Goal: Task Accomplishment & Management: Complete application form

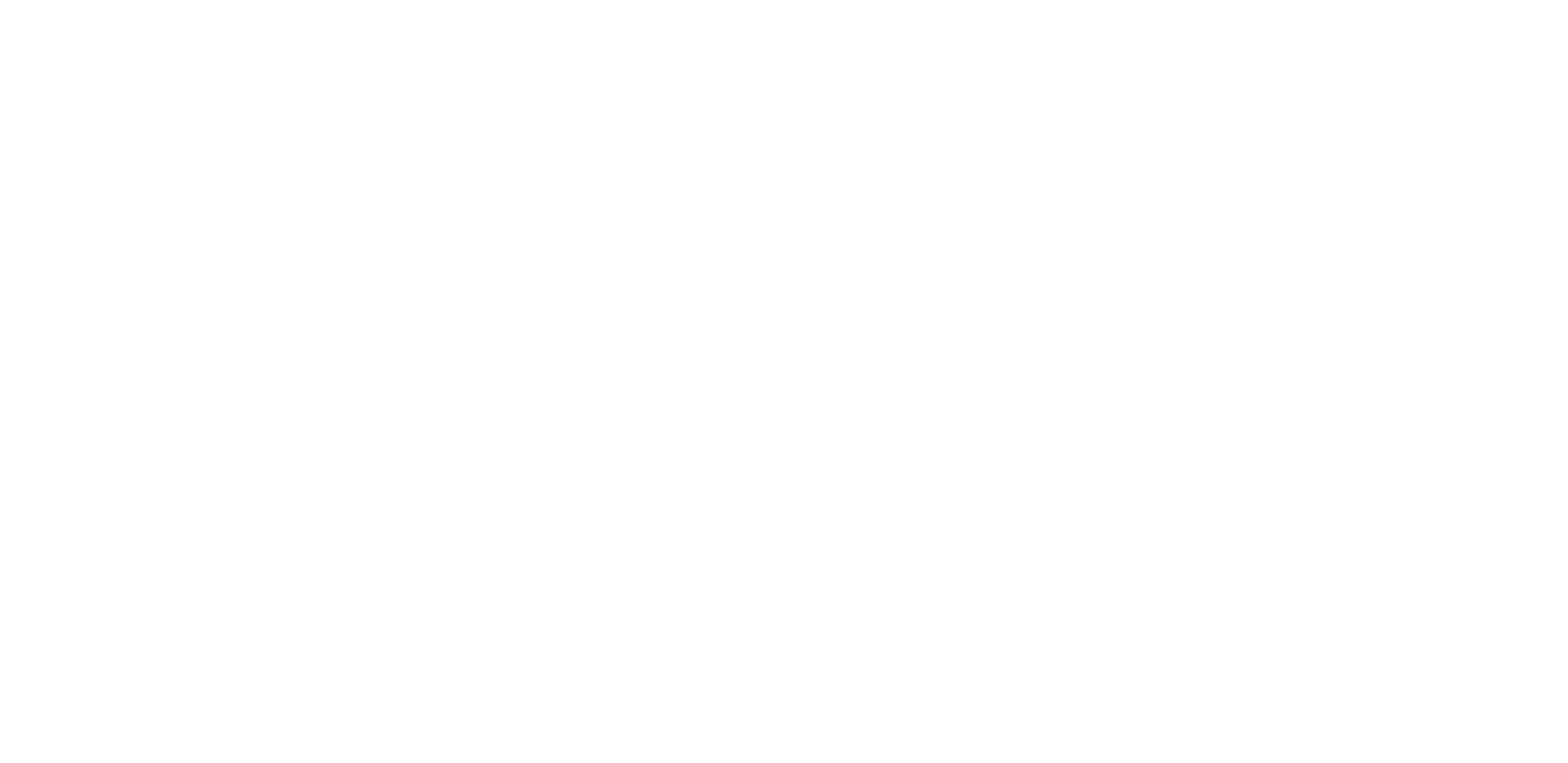
click at [0, 0] on html at bounding box center [0, 0] width 0 height 0
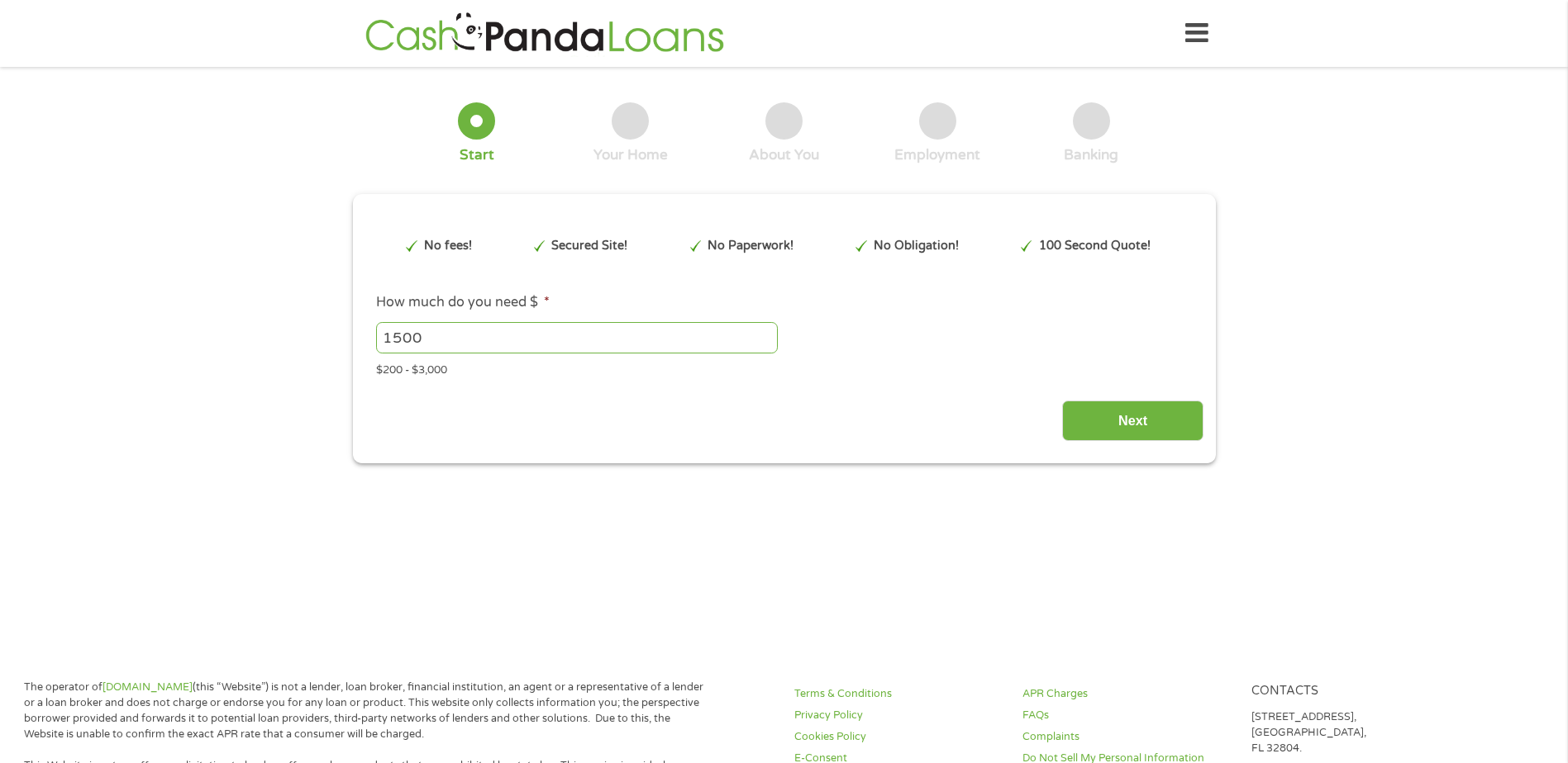
click at [771, 413] on div "Next" at bounding box center [784, 414] width 839 height 52
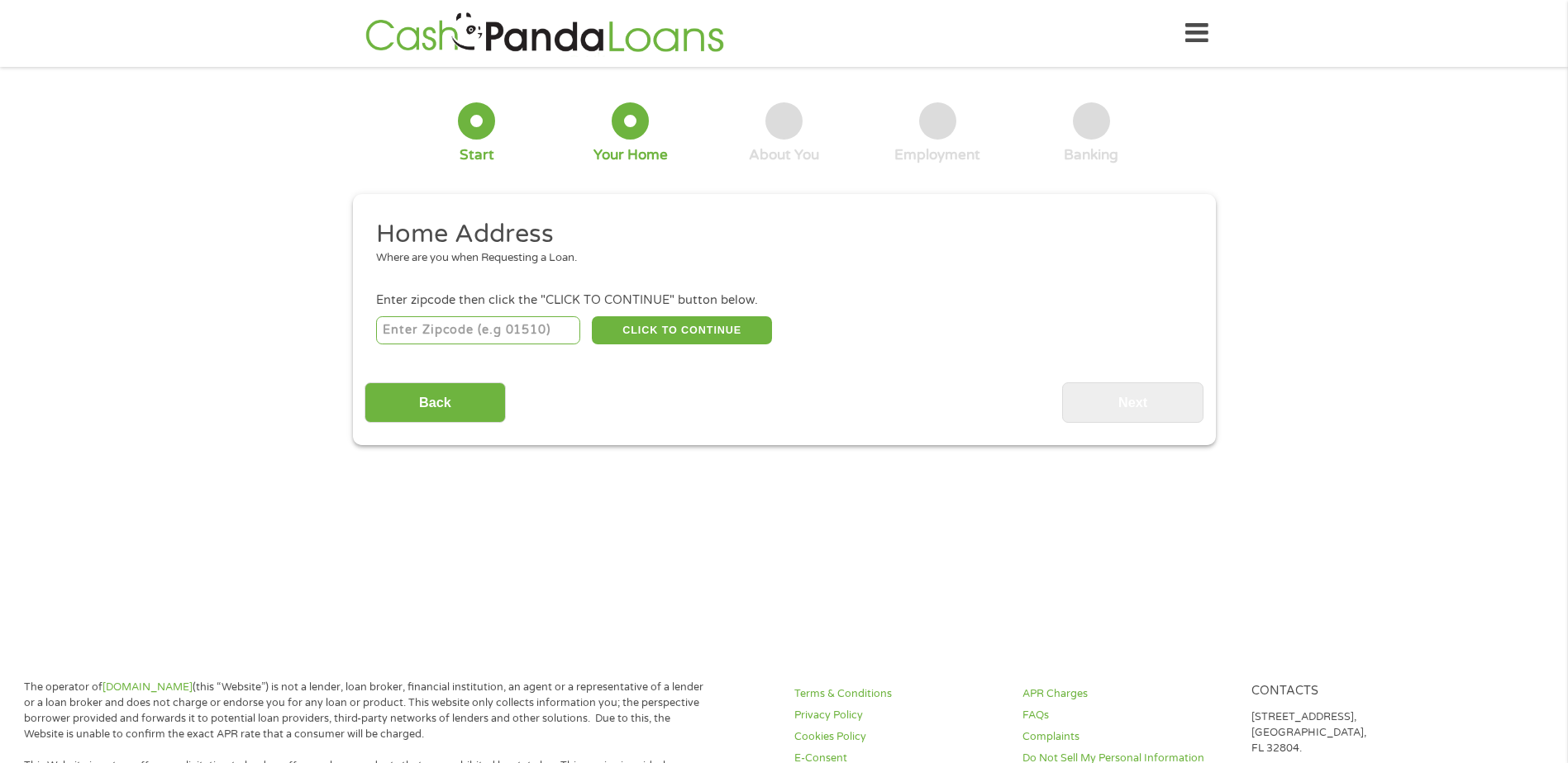
click at [441, 330] on input "number" at bounding box center [478, 330] width 204 height 28
type input "695"
drag, startPoint x: 425, startPoint y: 323, endPoint x: 464, endPoint y: 366, distance: 58.1
click at [327, 349] on div "1 Start 2 Your Home 3 About You 4 Employment 5 Banking 6 This field is hidden w…" at bounding box center [784, 262] width 1568 height 367
type input "440306"
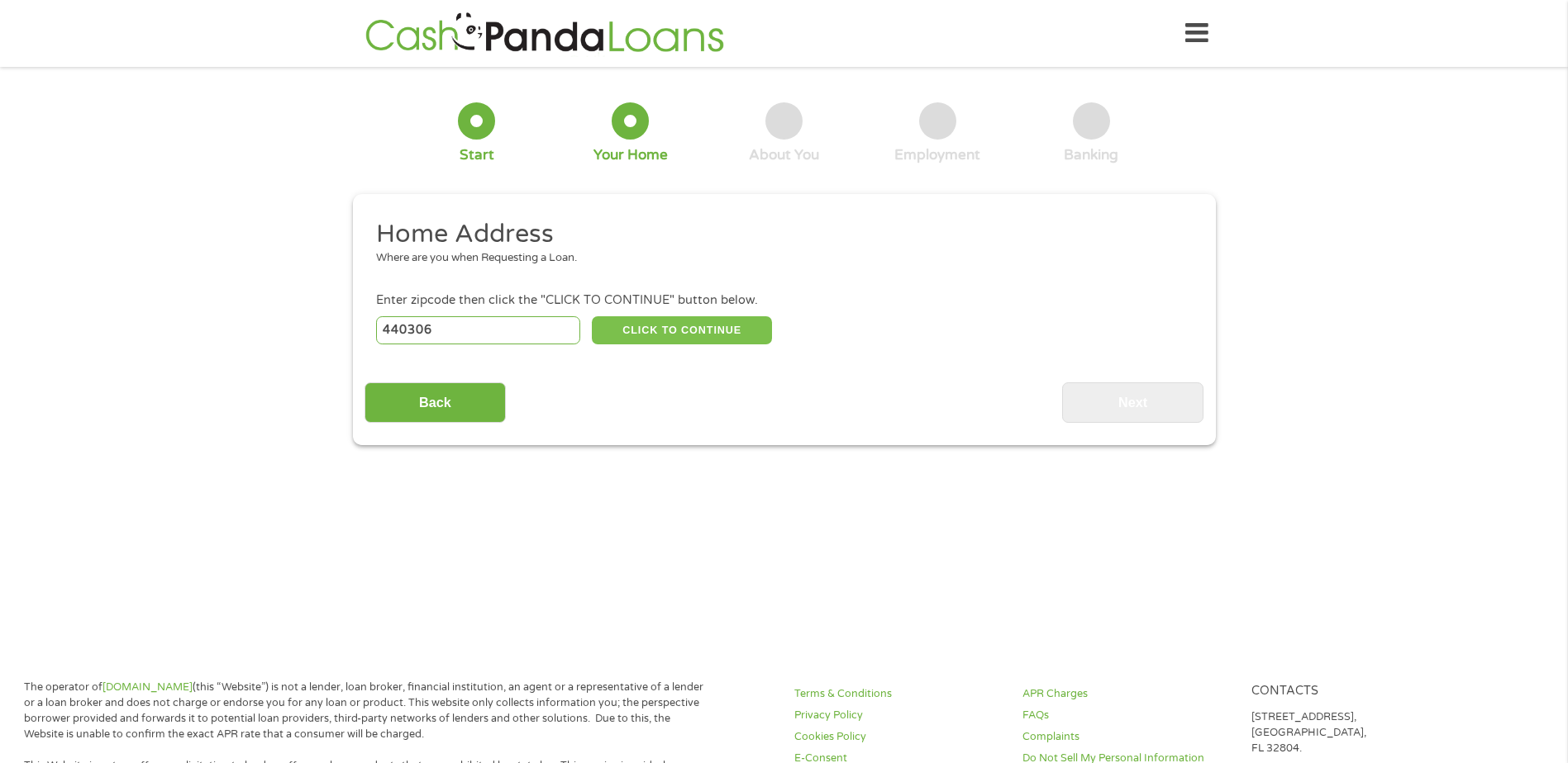
click at [658, 325] on button "CLICK TO CONTINUE" at bounding box center [682, 330] width 180 height 28
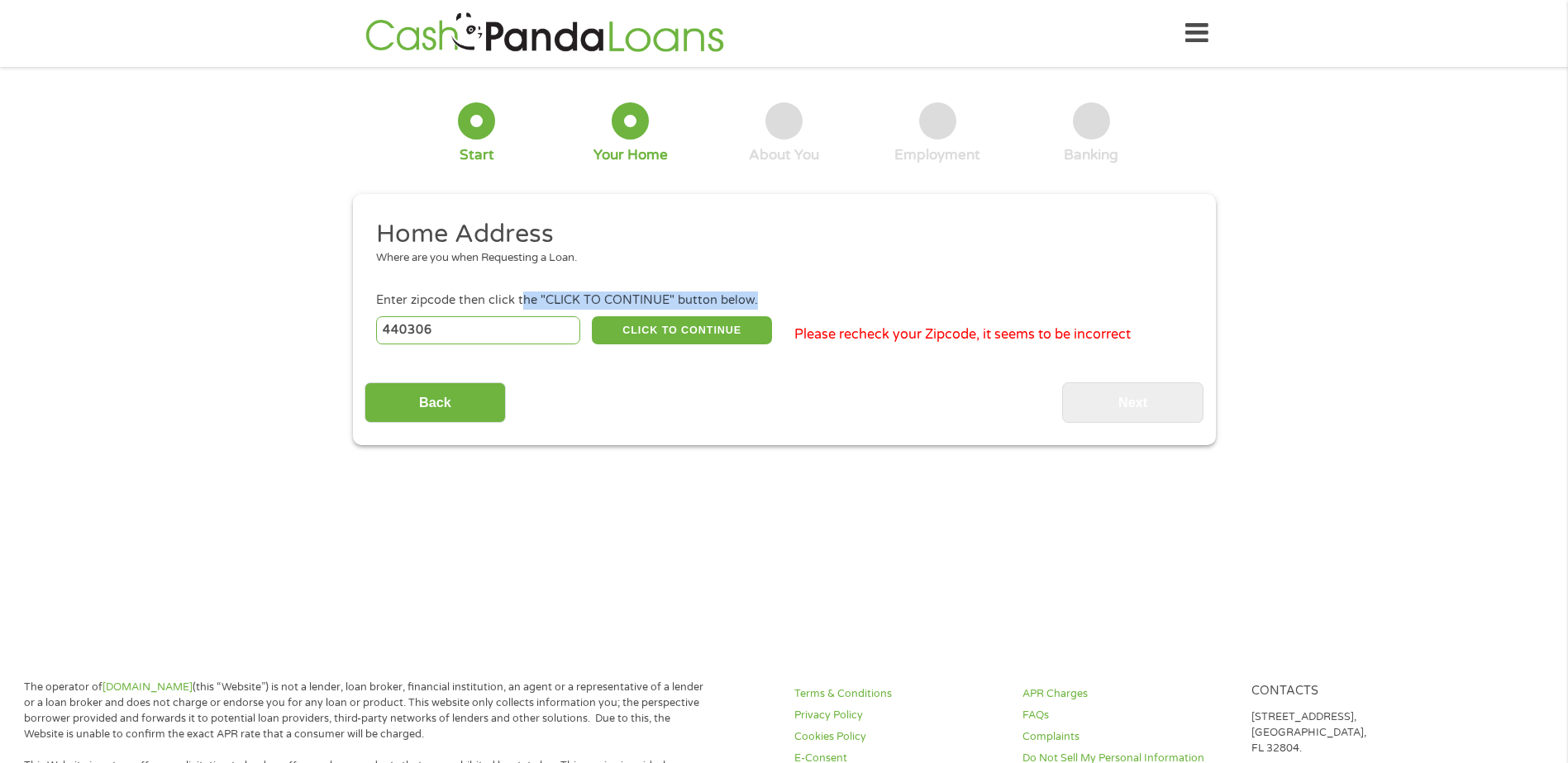
drag, startPoint x: 513, startPoint y: 313, endPoint x: 300, endPoint y: 325, distance: 213.3
click at [300, 325] on div "1 Start 2 Your Home 3 About You 4 Employment 5 Banking 6 This field is hidden w…" at bounding box center [784, 262] width 1568 height 367
drag, startPoint x: 300, startPoint y: 325, endPoint x: 383, endPoint y: 366, distance: 92.6
click at [330, 350] on div "1 Start 2 Your Home 3 About You 4 Employment 5 Banking 6 This field is hidden w…" at bounding box center [784, 262] width 1568 height 367
type input "44306"
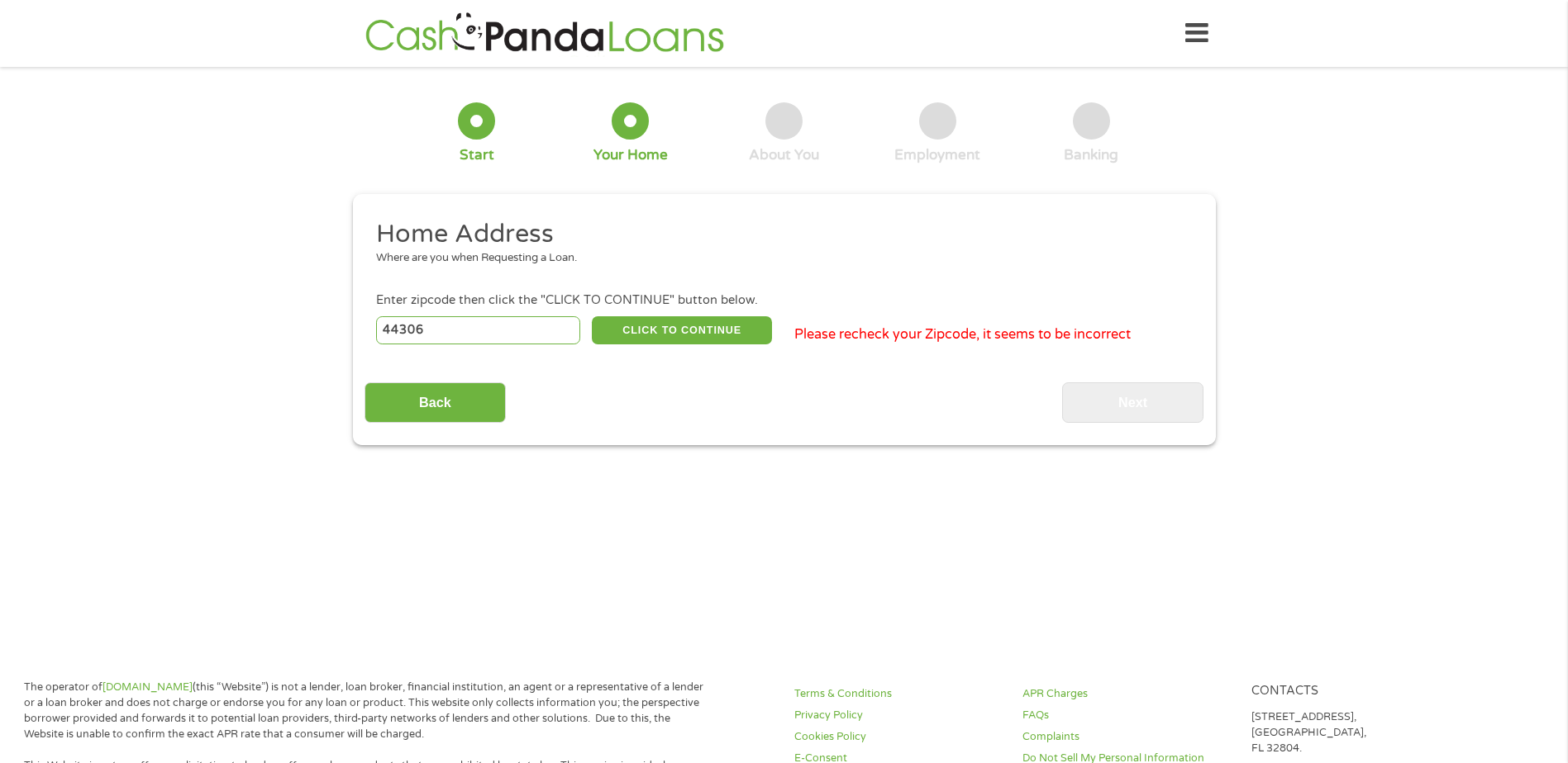
click at [713, 311] on li "Enter zipcode then click the "CLICK TO CONTINUE" button below. 44306 CLICK TO C…" at bounding box center [784, 319] width 839 height 55
click at [711, 326] on button "CLICK TO CONTINUE" at bounding box center [682, 330] width 180 height 28
type input "44306"
type input "Akron"
select select "[US_STATE]"
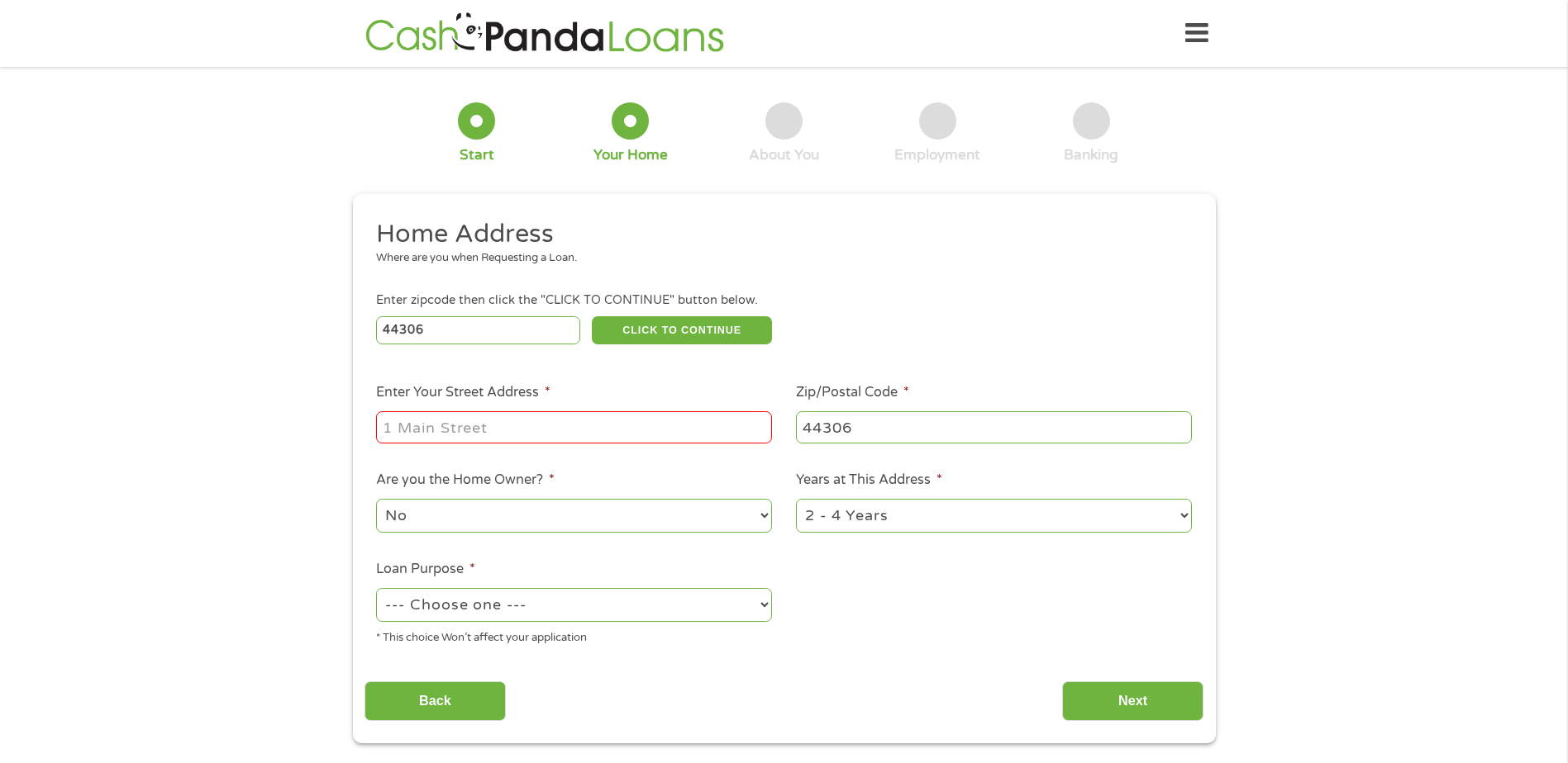
click at [583, 432] on input "Enter Your Street Address *" at bounding box center [574, 428] width 396 height 32
type input "[STREET_ADDRESS]"
click at [479, 604] on select "--- Choose one --- Pay Bills Debt Consolidation Home Improvement Major Purchase…" at bounding box center [574, 605] width 396 height 34
select select "paybills"
click at [376, 588] on select "--- Choose one --- Pay Bills Debt Consolidation Home Improvement Major Purchase…" at bounding box center [574, 605] width 396 height 34
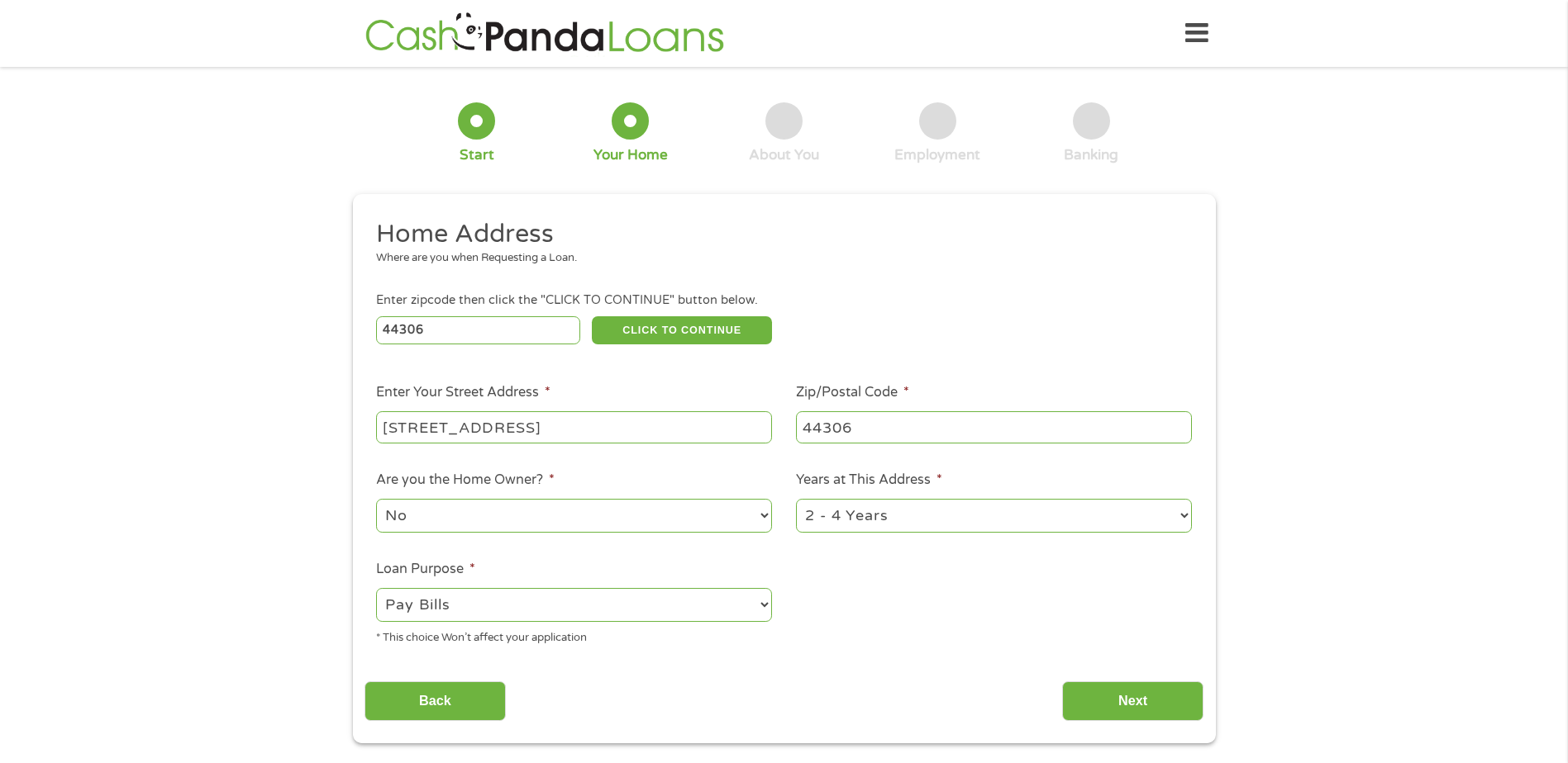
click at [871, 515] on select "1 Year or less 1 - 2 Years 2 - 4 Years Over 4 Years" at bounding box center [994, 515] width 396 height 34
select select "60months"
click at [796, 499] on select "1 Year or less 1 - 2 Years 2 - 4 Years Over 4 Years" at bounding box center [994, 515] width 396 height 34
click at [1125, 702] on input "Next" at bounding box center [1132, 702] width 141 height 40
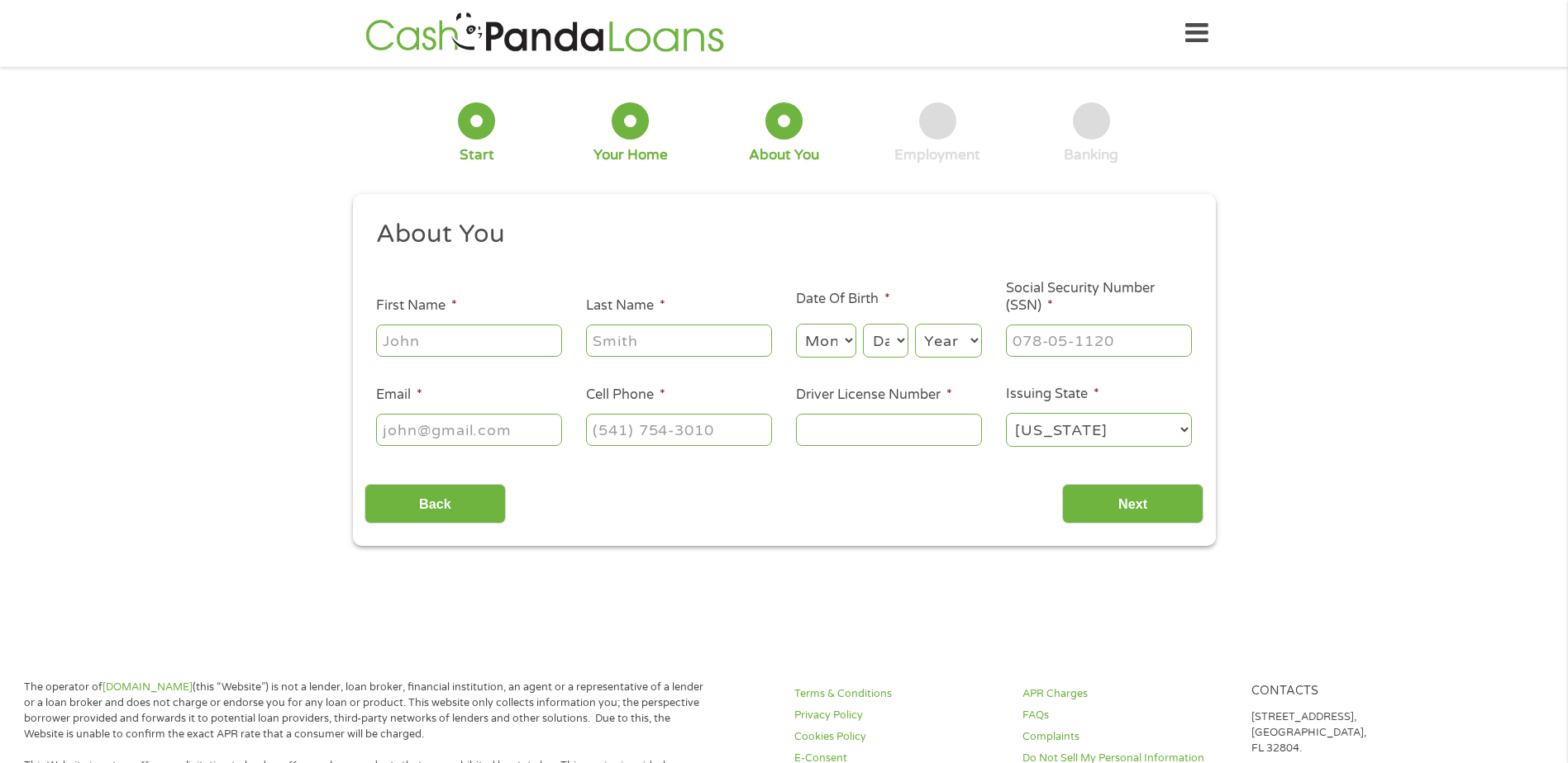
click at [494, 327] on input "First Name *" at bounding box center [469, 341] width 186 height 32
type input "[PERSON_NAME]"
click at [684, 348] on input "Last Name *" at bounding box center [679, 341] width 186 height 32
type input "[PERSON_NAME]"
click at [814, 338] on select "Month 1 2 3 4 5 6 7 8 9 10 11 12" at bounding box center [826, 341] width 61 height 34
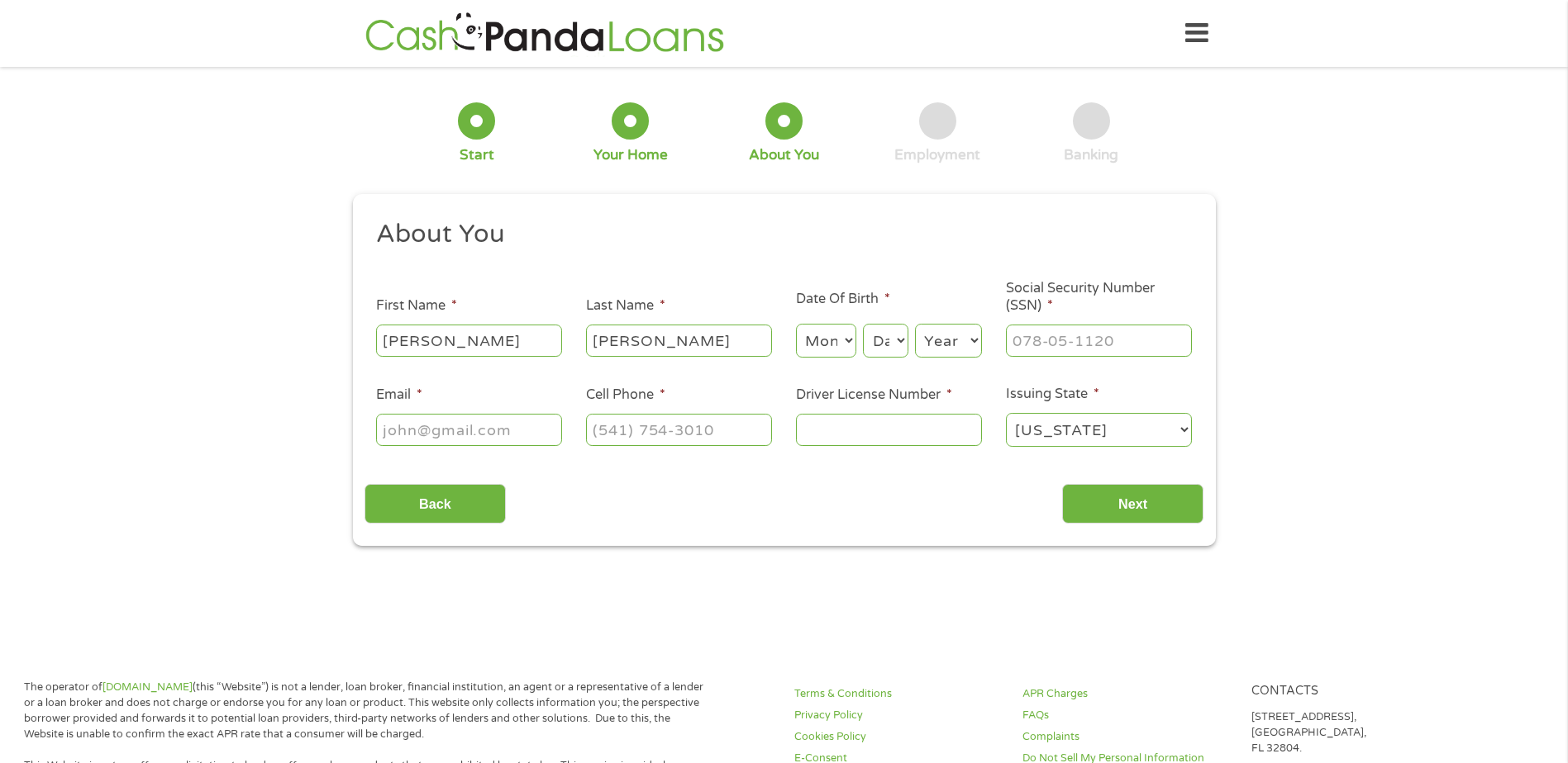
select select "6"
click at [901, 341] on select "Day 1 2 3 4 5 6 7 8 9 10 11 12 13 14 15 16 17 18 19 20 21 22 23 24 25 26 27 28 …" at bounding box center [885, 341] width 45 height 34
select select "11"
click at [863, 324] on select "Day 1 2 3 4 5 6 7 8 9 10 11 12 13 14 15 16 17 18 19 20 21 22 23 24 25 26 27 28 …" at bounding box center [885, 341] width 45 height 34
click at [947, 347] on select "Year [DATE] 2006 2005 2004 2003 2002 2001 2000 1999 1998 1997 1996 1995 1994 19…" at bounding box center [949, 341] width 67 height 34
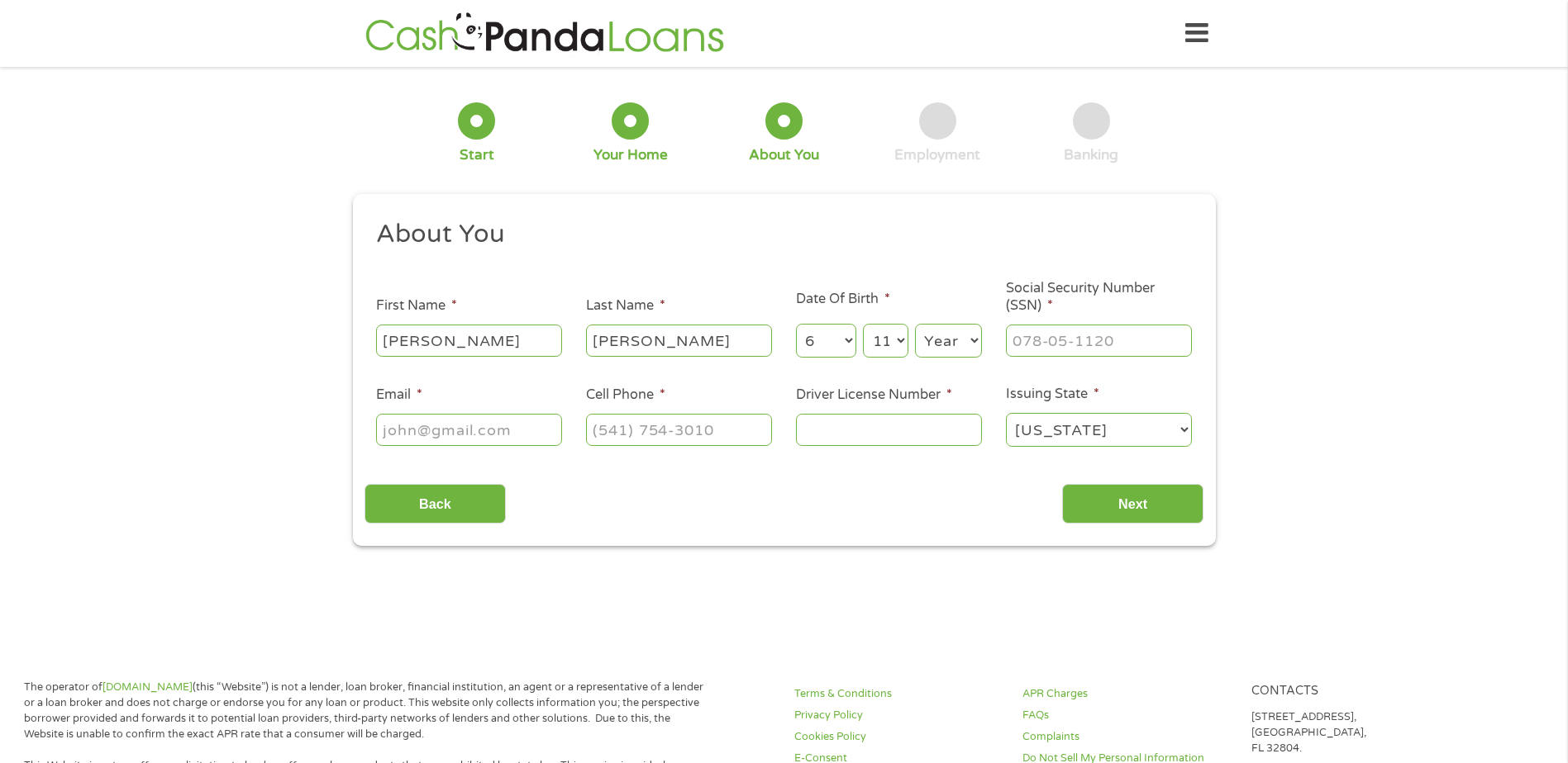
select select "1977"
click at [994, 361] on ul "About You This field is hidden when viewing the form Title * --- Choose one ---…" at bounding box center [784, 340] width 839 height 244
click at [1062, 336] on input "___-__-____" at bounding box center [1099, 341] width 186 height 32
type input "297-72-3735"
drag, startPoint x: 514, startPoint y: 428, endPoint x: 535, endPoint y: 418, distance: 23.3
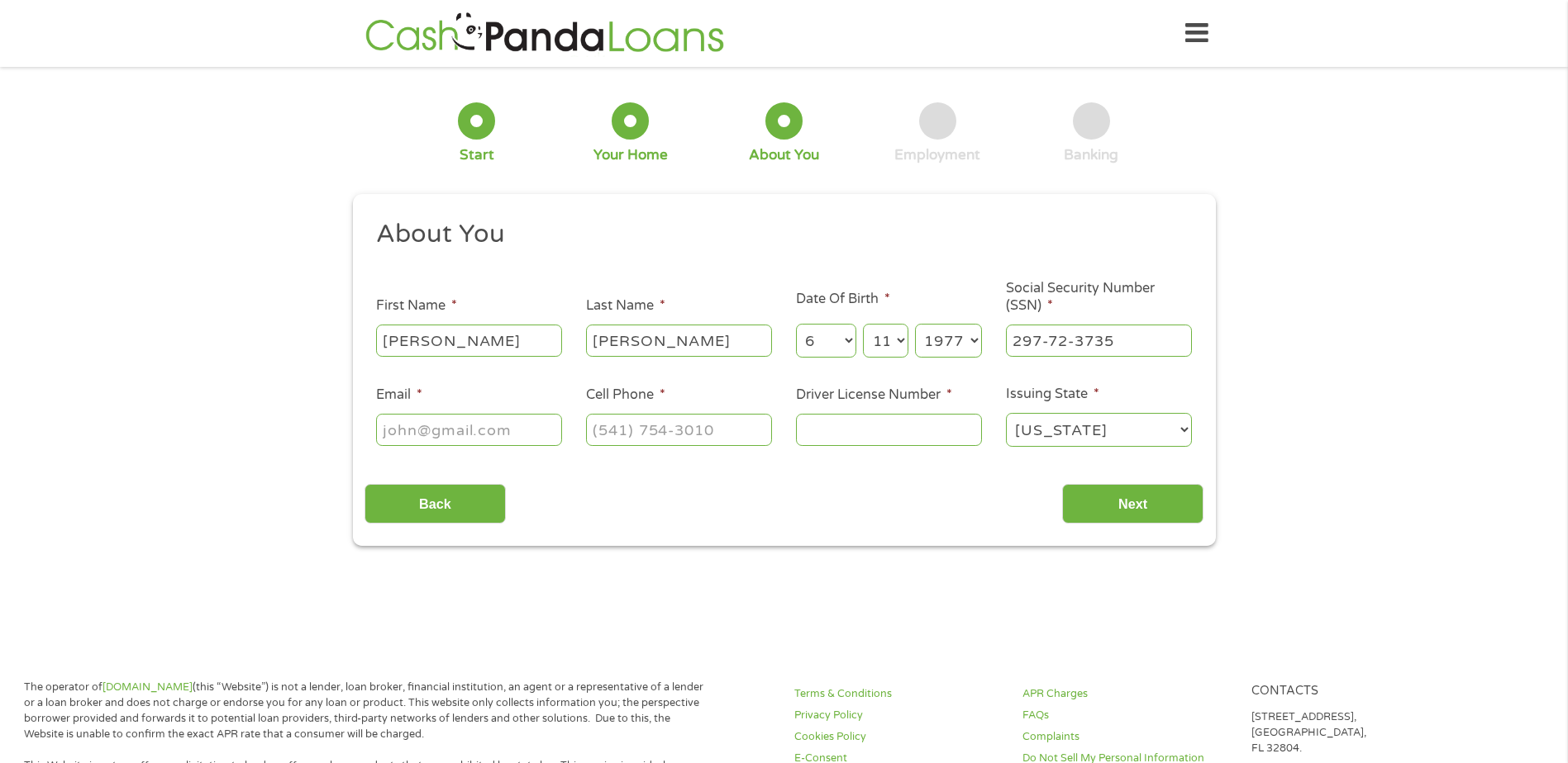
click at [526, 417] on input "Email *" at bounding box center [469, 429] width 186 height 32
type input "[EMAIL_ADDRESS][DOMAIN_NAME]"
click at [591, 423] on input "(___) ___-____" at bounding box center [679, 429] width 186 height 32
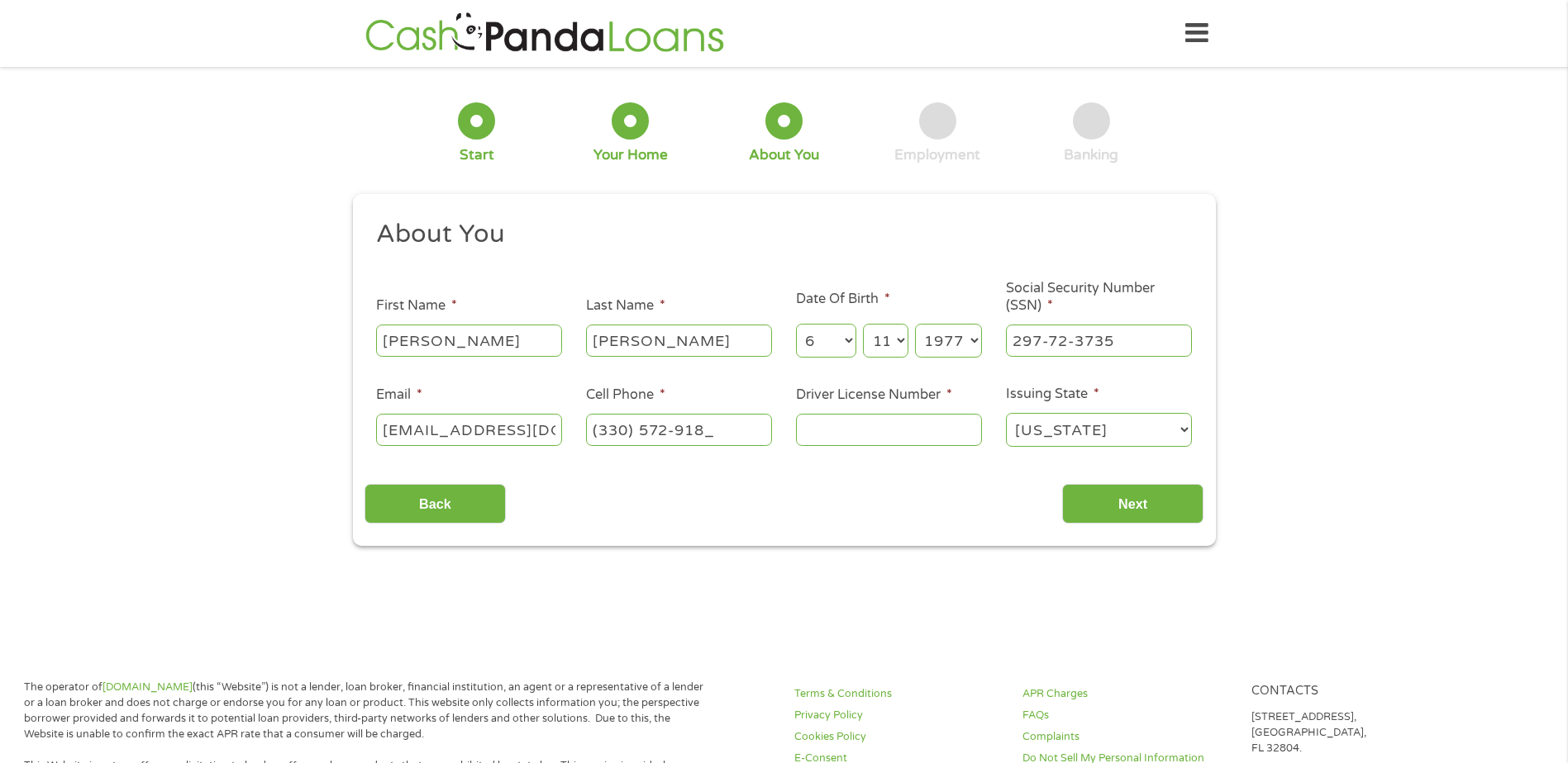
type input "[PHONE_NUMBER]"
click at [886, 428] on input "Driver License Number *" at bounding box center [889, 429] width 186 height 32
type input "RUO79918"
click at [1071, 421] on select "[US_STATE] [US_STATE] [US_STATE] [US_STATE] [US_STATE] [US_STATE] [US_STATE] [U…" at bounding box center [1099, 429] width 186 height 34
click at [1006, 413] on select "[US_STATE] [US_STATE] [US_STATE] [US_STATE] [US_STATE] [US_STATE] [US_STATE] [U…" at bounding box center [1099, 429] width 186 height 34
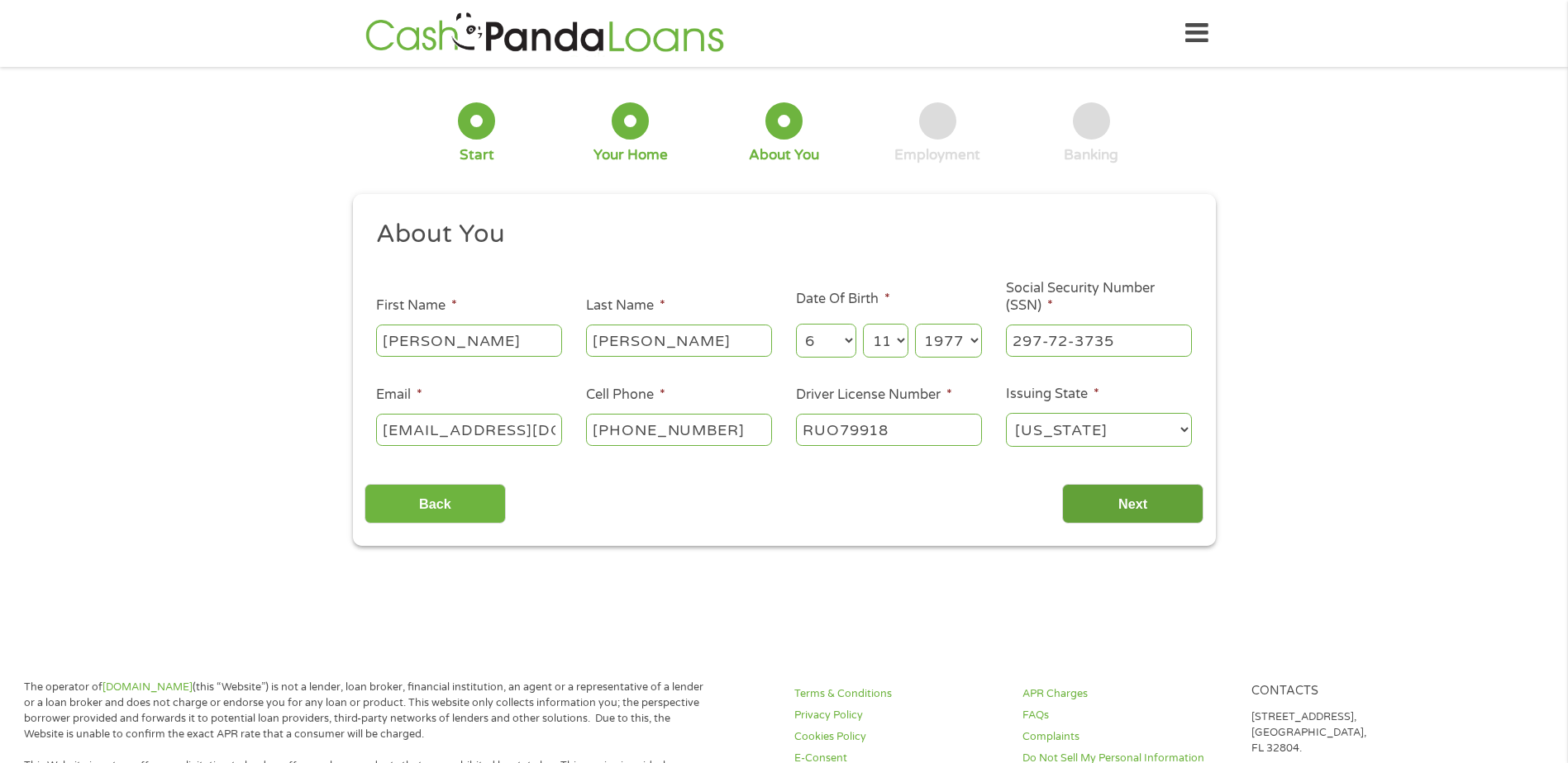
click at [1138, 505] on input "Next" at bounding box center [1132, 504] width 141 height 40
click at [1125, 501] on input "Next" at bounding box center [1132, 504] width 141 height 40
click at [1092, 512] on input "Next" at bounding box center [1132, 504] width 141 height 40
click at [507, 336] on input "[PERSON_NAME]" at bounding box center [469, 341] width 186 height 32
click at [659, 348] on input "[PERSON_NAME]" at bounding box center [679, 341] width 186 height 32
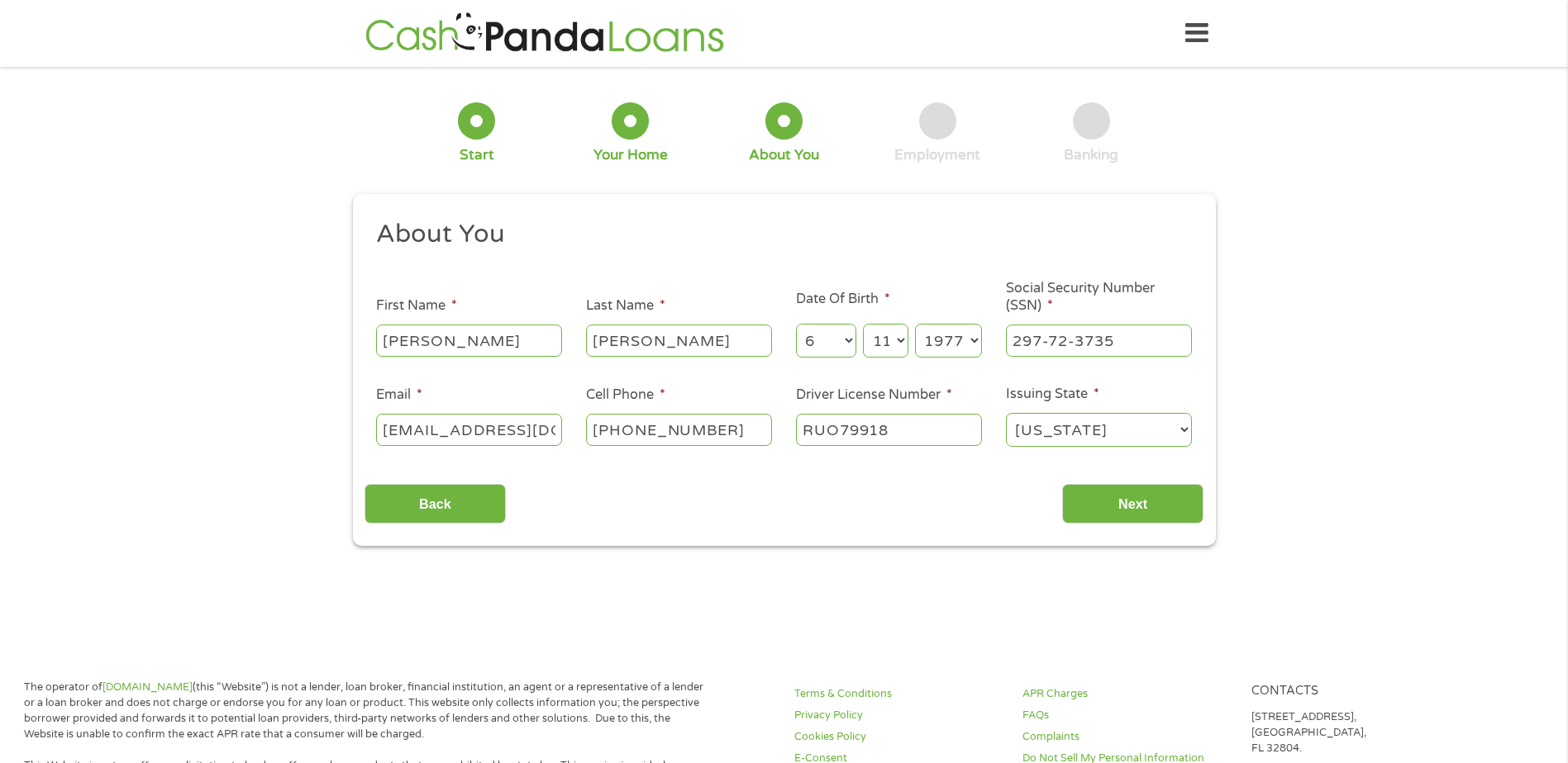
click at [854, 352] on select "Month 1 2 3 4 5 6 7 8 9 10 11 12" at bounding box center [826, 341] width 61 height 34
click at [907, 346] on select "Day 1 2 3 4 5 6 7 8 9 10 11 12 13 14 15 16 17 18 19 20 21 22 23 24 25 26 27 28 …" at bounding box center [885, 341] width 45 height 34
click at [942, 345] on select "Year [DATE] 2006 2005 2004 2003 2002 2001 2000 1999 1998 1997 1996 1995 1994 19…" at bounding box center [949, 341] width 67 height 34
click at [1069, 349] on input "297-72-3735" at bounding box center [1099, 341] width 186 height 32
click at [496, 429] on input "[EMAIL_ADDRESS][DOMAIN_NAME]" at bounding box center [469, 429] width 186 height 32
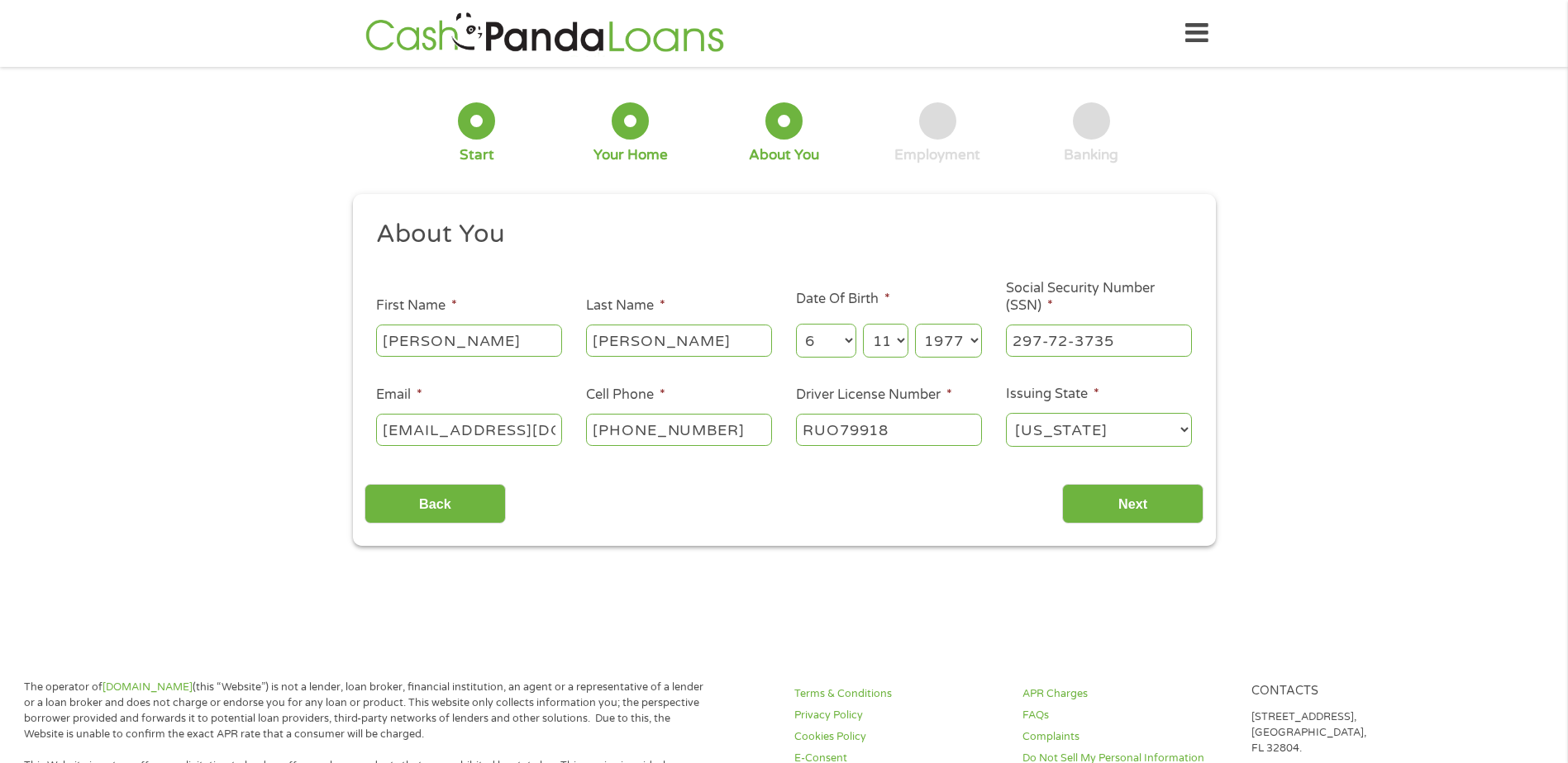
click at [663, 440] on input "[PHONE_NUMBER]" at bounding box center [679, 429] width 186 height 32
click at [896, 433] on input "RUO79918" at bounding box center [889, 429] width 186 height 32
click at [1121, 499] on input "Next" at bounding box center [1132, 504] width 141 height 40
click at [1116, 501] on input "Next" at bounding box center [1132, 504] width 141 height 40
drag, startPoint x: 1151, startPoint y: 432, endPoint x: 1149, endPoint y: 462, distance: 30.1
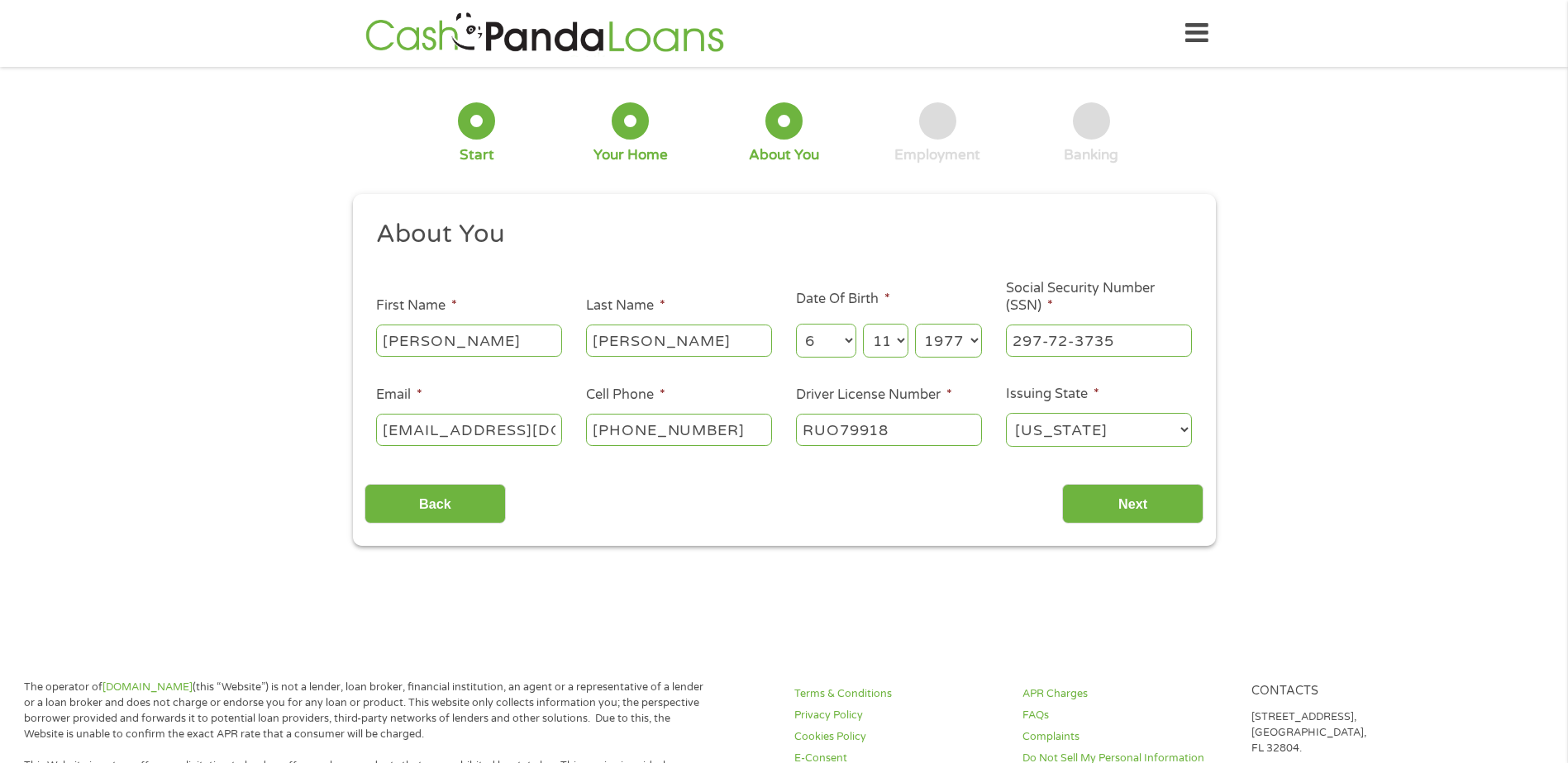
click at [1153, 435] on select "[US_STATE] [US_STATE] [US_STATE] [US_STATE] [US_STATE] [US_STATE] [US_STATE] [U…" at bounding box center [1099, 429] width 186 height 34
click at [1145, 487] on input "Next" at bounding box center [1132, 504] width 141 height 40
click at [1062, 484] on input "Next" at bounding box center [1132, 504] width 141 height 40
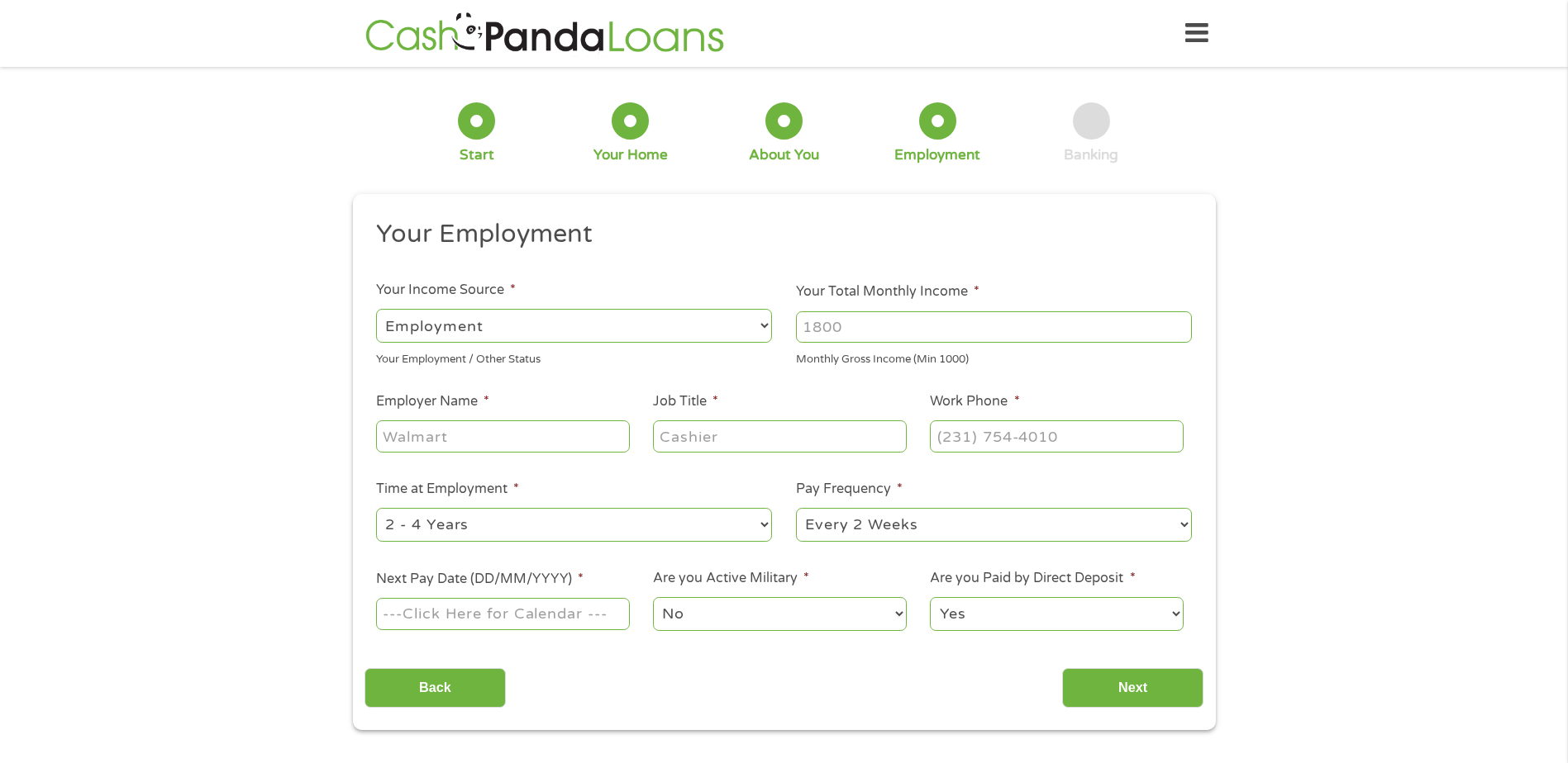
scroll to position [7, 7]
click at [751, 328] on select "--- Choose one --- Employment [DEMOGRAPHIC_DATA] Benefits" at bounding box center [574, 326] width 396 height 34
click at [376, 309] on select "--- Choose one --- Employment [DEMOGRAPHIC_DATA] Benefits" at bounding box center [574, 326] width 396 height 34
click at [870, 323] on input "Your Total Monthly Income *" at bounding box center [994, 328] width 396 height 32
type input "3200"
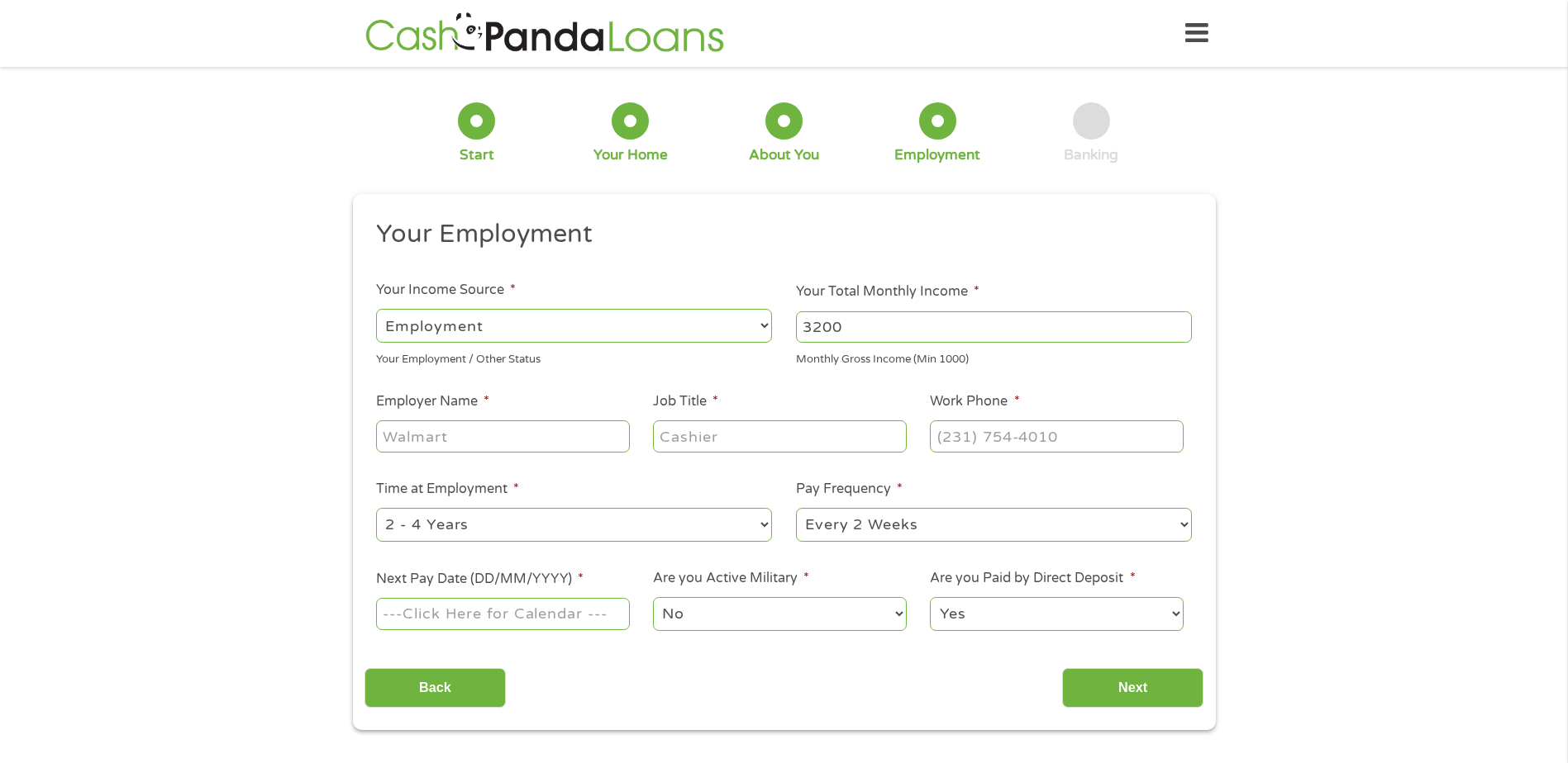
click at [426, 444] on input "Employer Name *" at bounding box center [502, 436] width 253 height 32
click at [502, 441] on input "[GEOGRAPHIC_DATA]" at bounding box center [502, 436] width 253 height 32
type input "[GEOGRAPHIC_DATA]"
click at [750, 437] on input "Job Title *" at bounding box center [779, 436] width 253 height 32
type input "Guest Attendant"
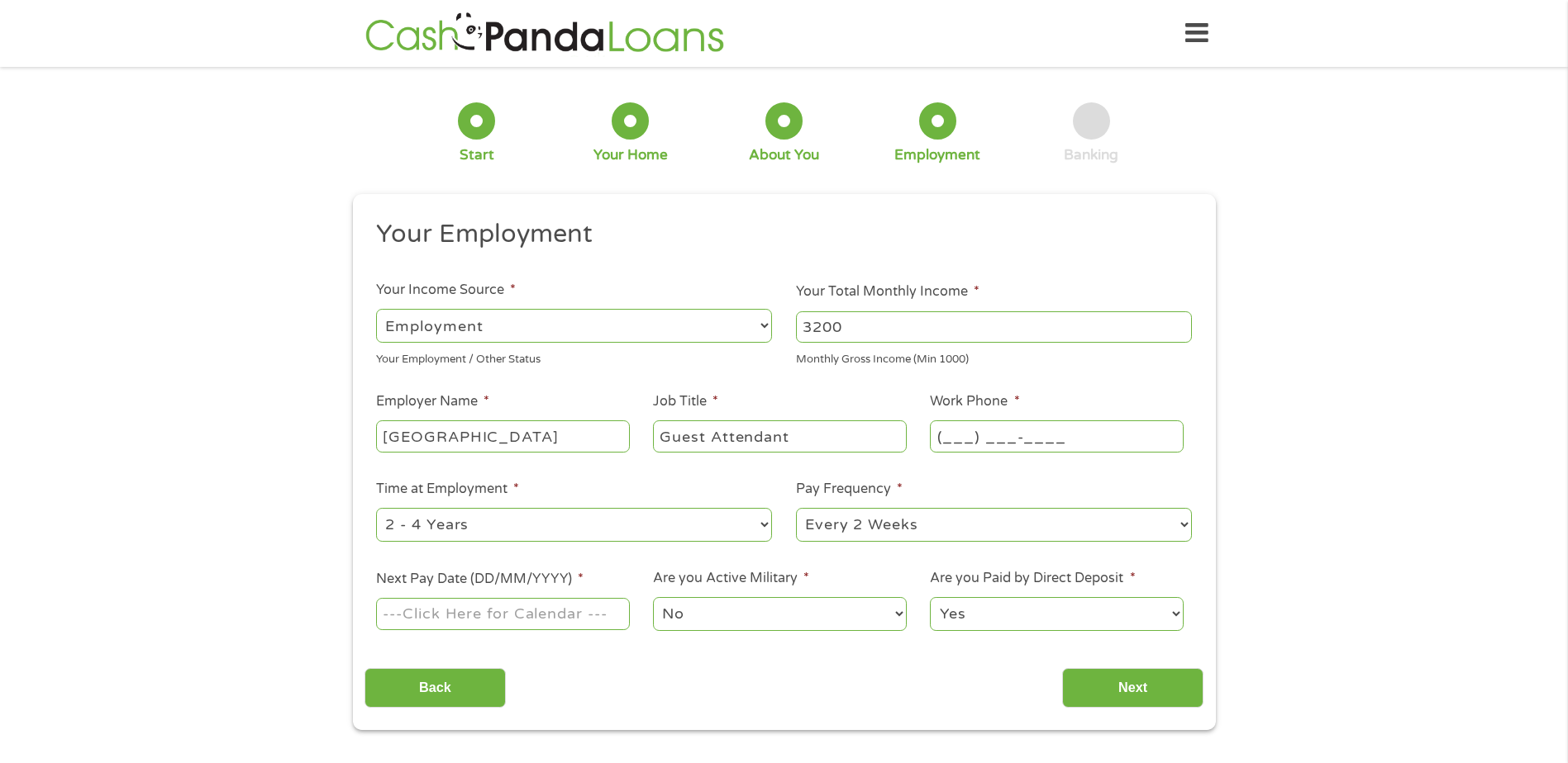
click at [1009, 441] on input "(___) ___-____" at bounding box center [1056, 436] width 253 height 32
type input "[PHONE_NUMBER]"
click at [705, 521] on select "--- Choose one --- 1 Year or less 1 - 2 Years 2 - 4 Years Over 4 Years" at bounding box center [574, 525] width 396 height 34
select select "60months"
click at [376, 508] on select "--- Choose one --- 1 Year or less 1 - 2 Years 2 - 4 Years Over 4 Years" at bounding box center [574, 525] width 396 height 34
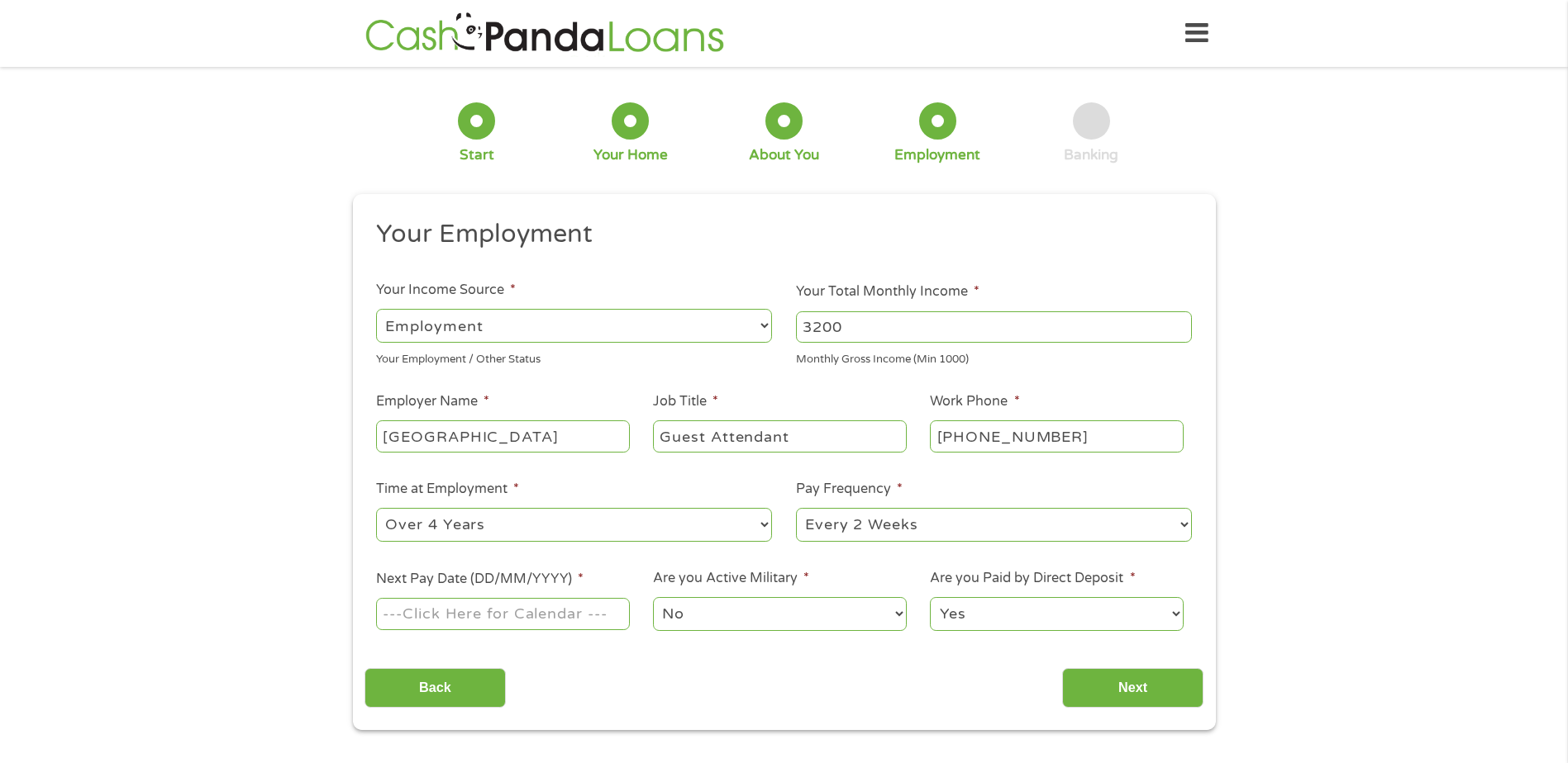
click at [827, 531] on select "--- Choose one --- Every 2 Weeks Every Week Monthly Semi-Monthly" at bounding box center [994, 525] width 396 height 34
click at [796, 508] on select "--- Choose one --- Every 2 Weeks Every Week Monthly Semi-Monthly" at bounding box center [994, 525] width 396 height 34
click at [437, 598] on input "Next Pay Date (DD/MM/YYYY) *" at bounding box center [502, 614] width 253 height 32
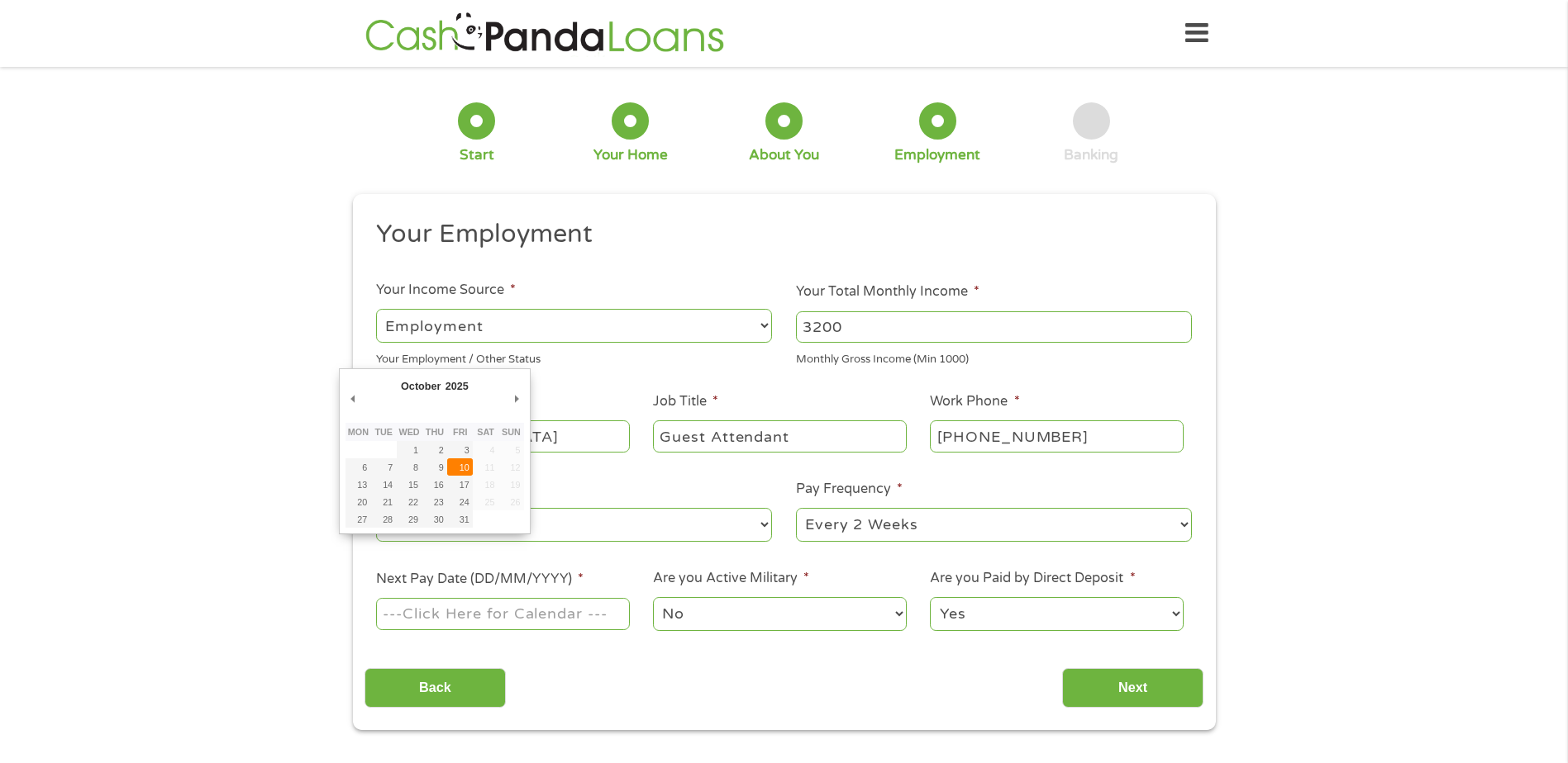
type input "[DATE]"
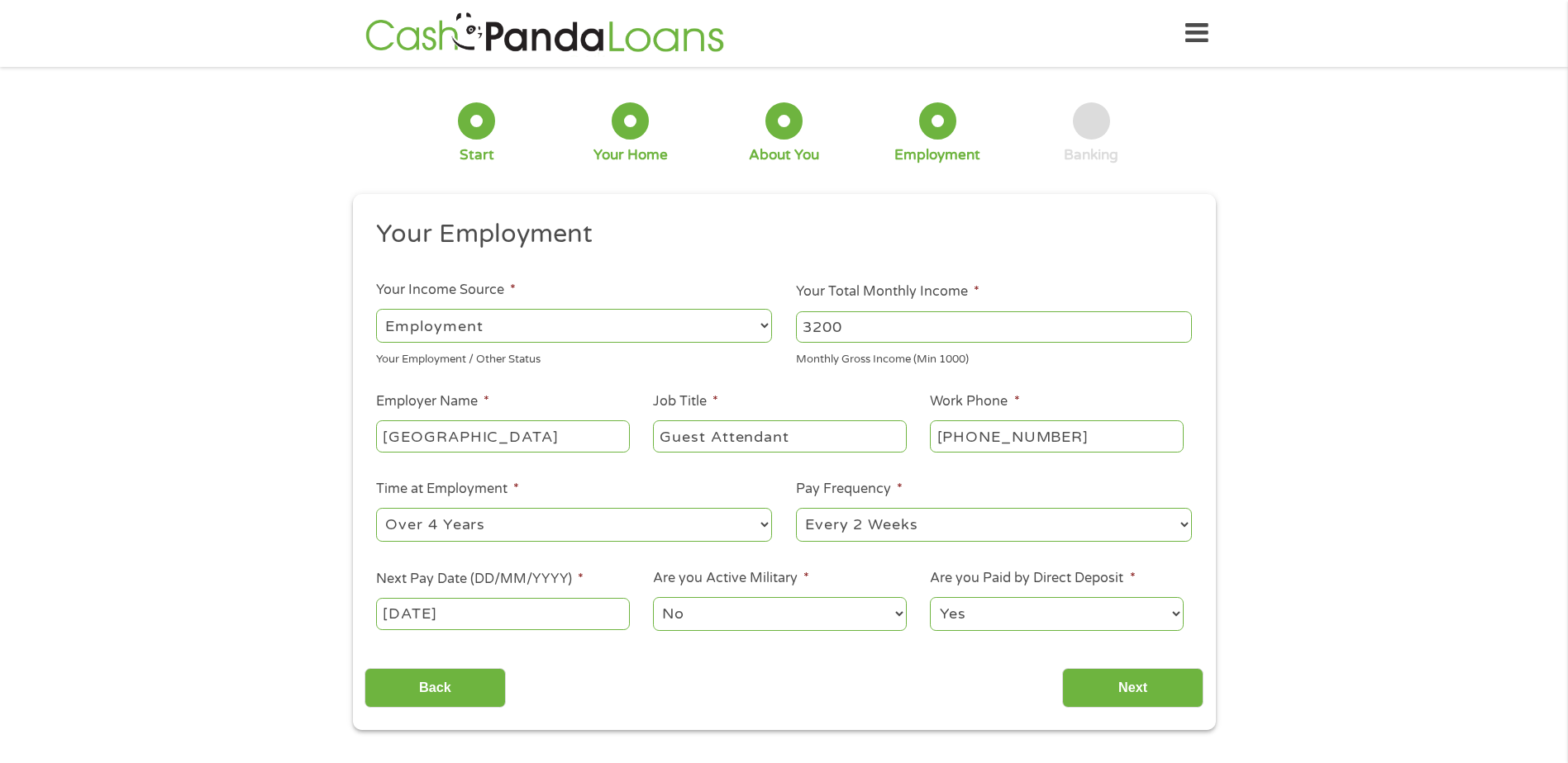
click at [782, 610] on select "No Yes" at bounding box center [779, 614] width 253 height 34
click at [653, 597] on select "No Yes" at bounding box center [779, 614] width 253 height 34
click at [1101, 682] on input "Next" at bounding box center [1132, 688] width 141 height 40
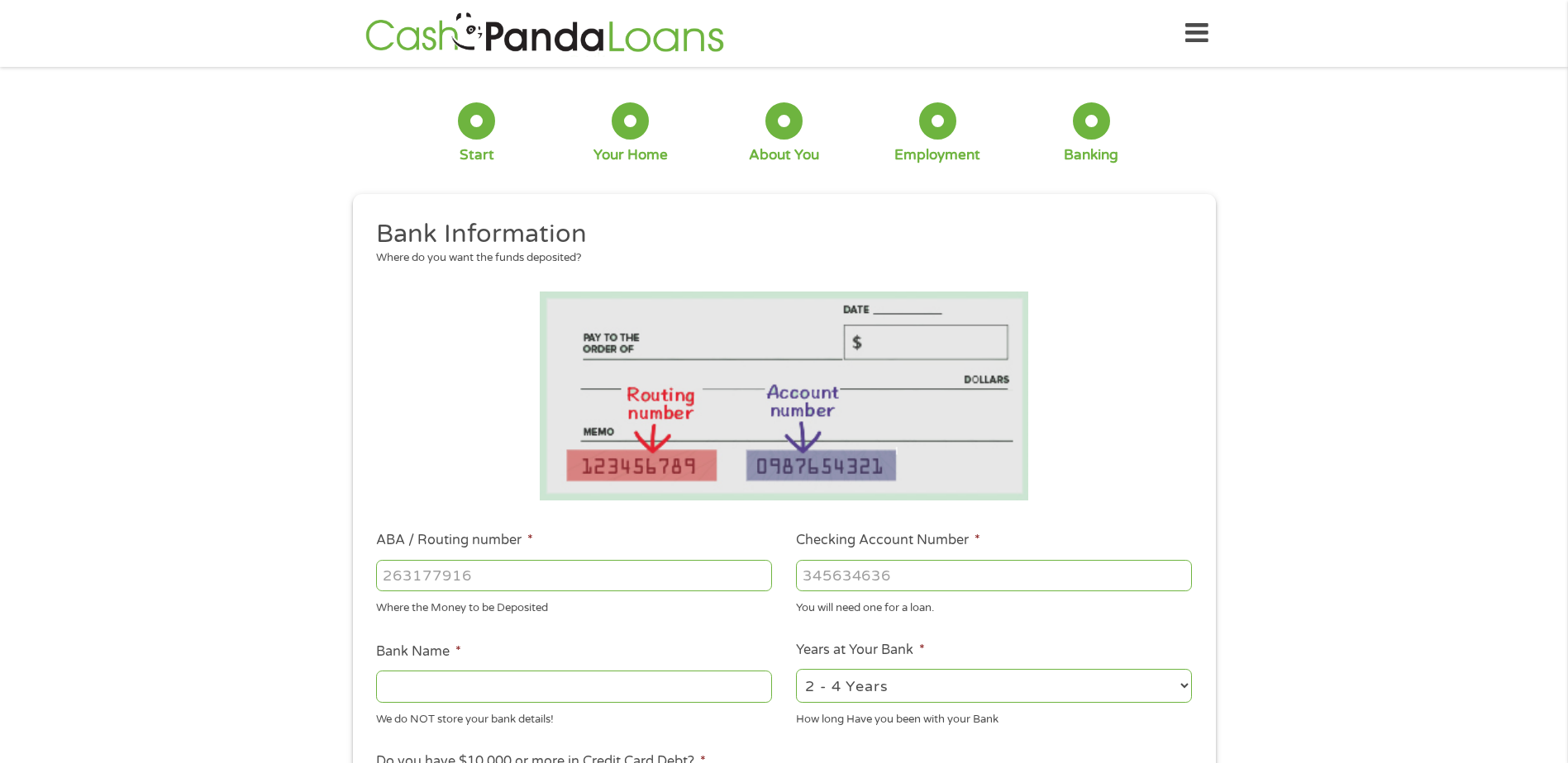
click at [517, 574] on input "ABA / Routing number *" at bounding box center [574, 576] width 396 height 32
click at [430, 673] on input "Bank Name *" at bounding box center [574, 687] width 396 height 32
type input "Hunting"
click at [405, 574] on input "ABA / Routing number *" at bounding box center [574, 576] width 396 height 32
type input "041215032"
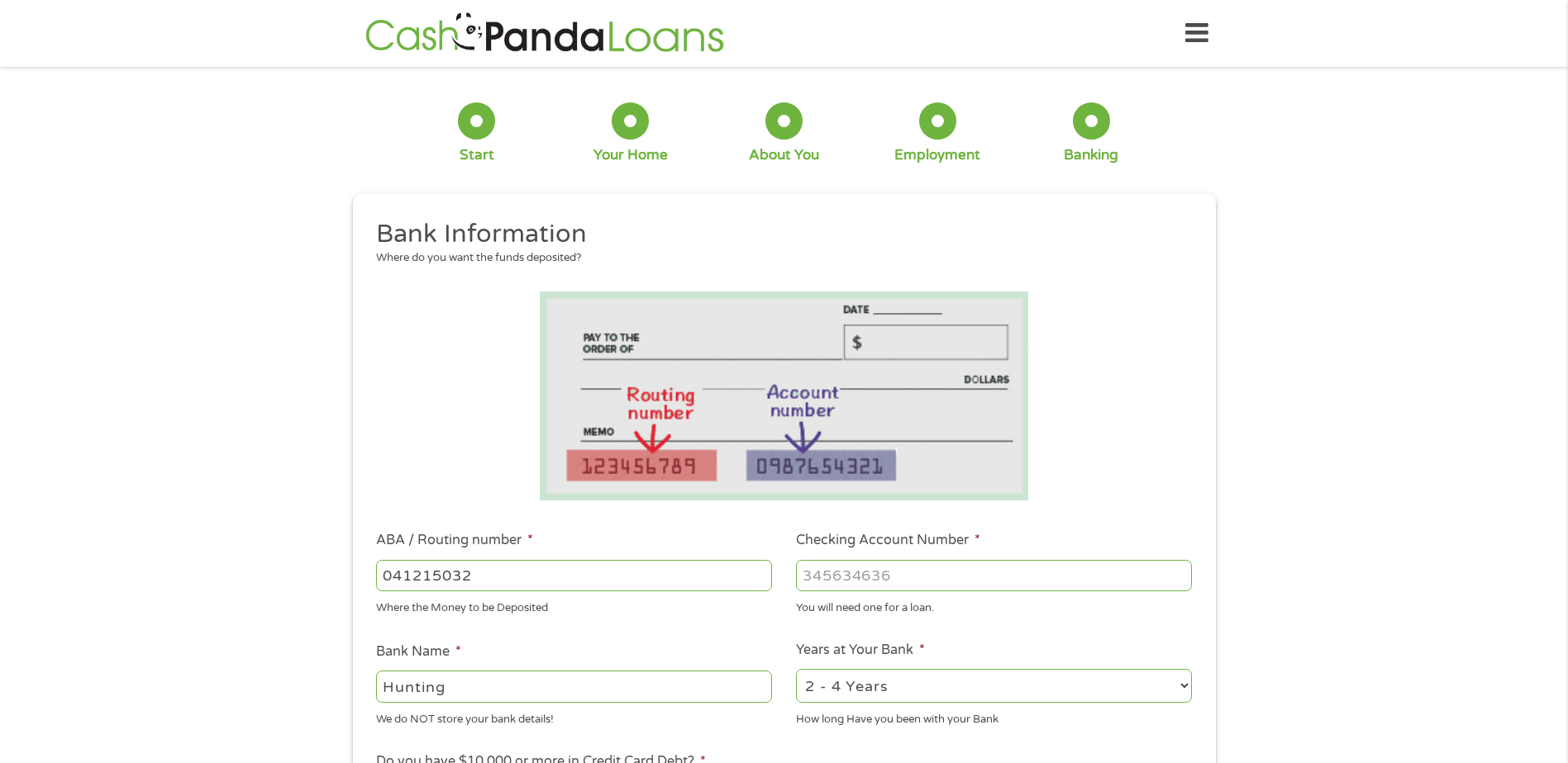
type input "HUNTINGTON NATIONAL BANK"
type input "041215032"
click at [872, 581] on input "Checking Account Number *" at bounding box center [994, 576] width 396 height 32
type input "02591838789"
click at [895, 687] on select "2 - 4 Years 6 - 12 Months 1 - 2 Years Over 4 Years" at bounding box center [994, 686] width 396 height 34
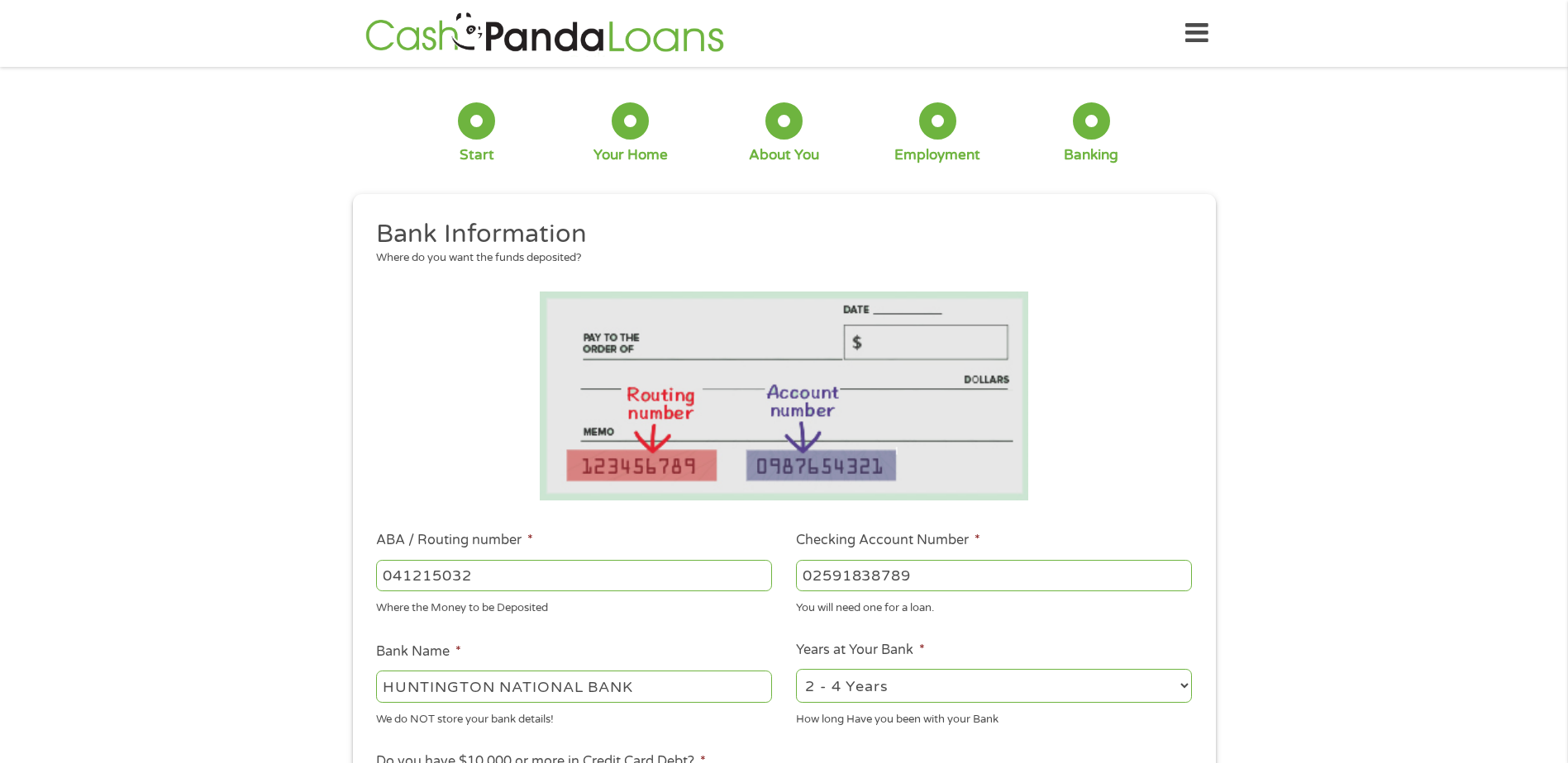
select select "60months"
click at [796, 669] on select "2 - 4 Years 6 - 12 Months 1 - 2 Years Over 4 Years" at bounding box center [994, 686] width 396 height 34
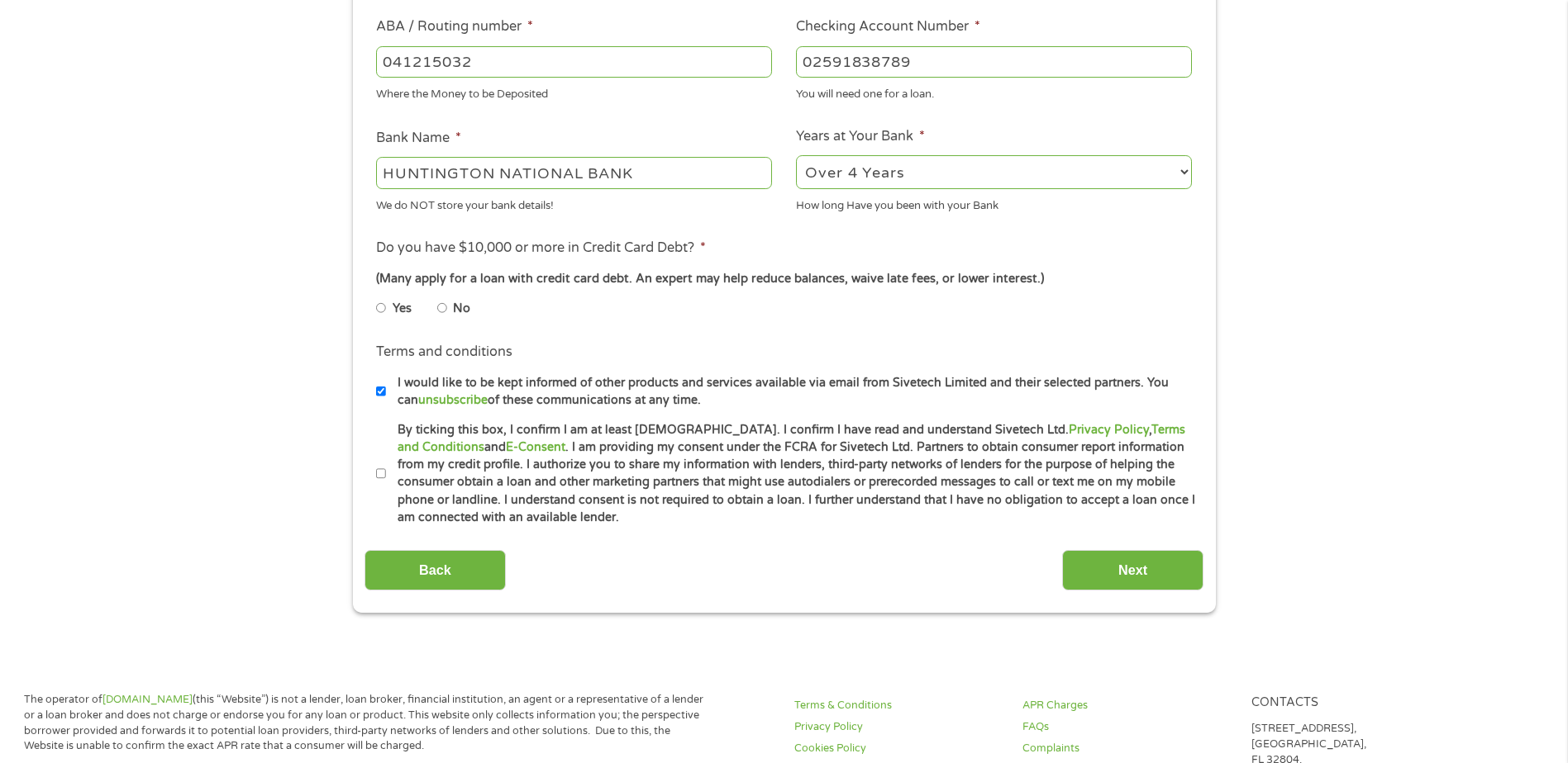
scroll to position [516, 0]
click at [446, 301] on input "No" at bounding box center [442, 306] width 10 height 26
radio input "true"
click at [387, 471] on label "By ticking this box, I confirm I am at least [DEMOGRAPHIC_DATA]. I confirm I ha…" at bounding box center [791, 471] width 811 height 105
click at [386, 471] on input "By ticking this box, I confirm I am at least [DEMOGRAPHIC_DATA]. I confirm I ha…" at bounding box center [380, 471] width 10 height 26
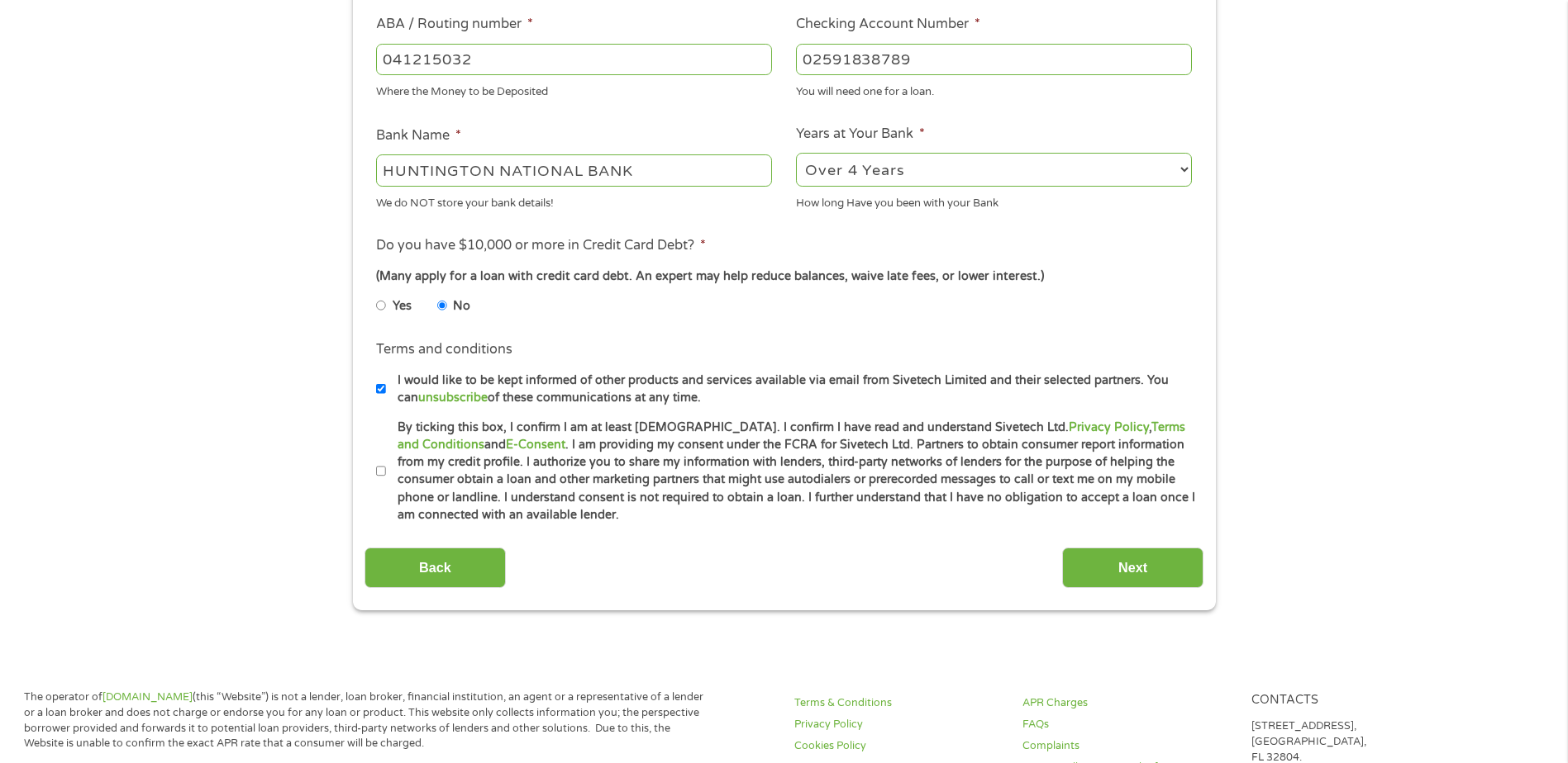
checkbox input "true"
click at [1131, 556] on input "Next" at bounding box center [1132, 568] width 141 height 40
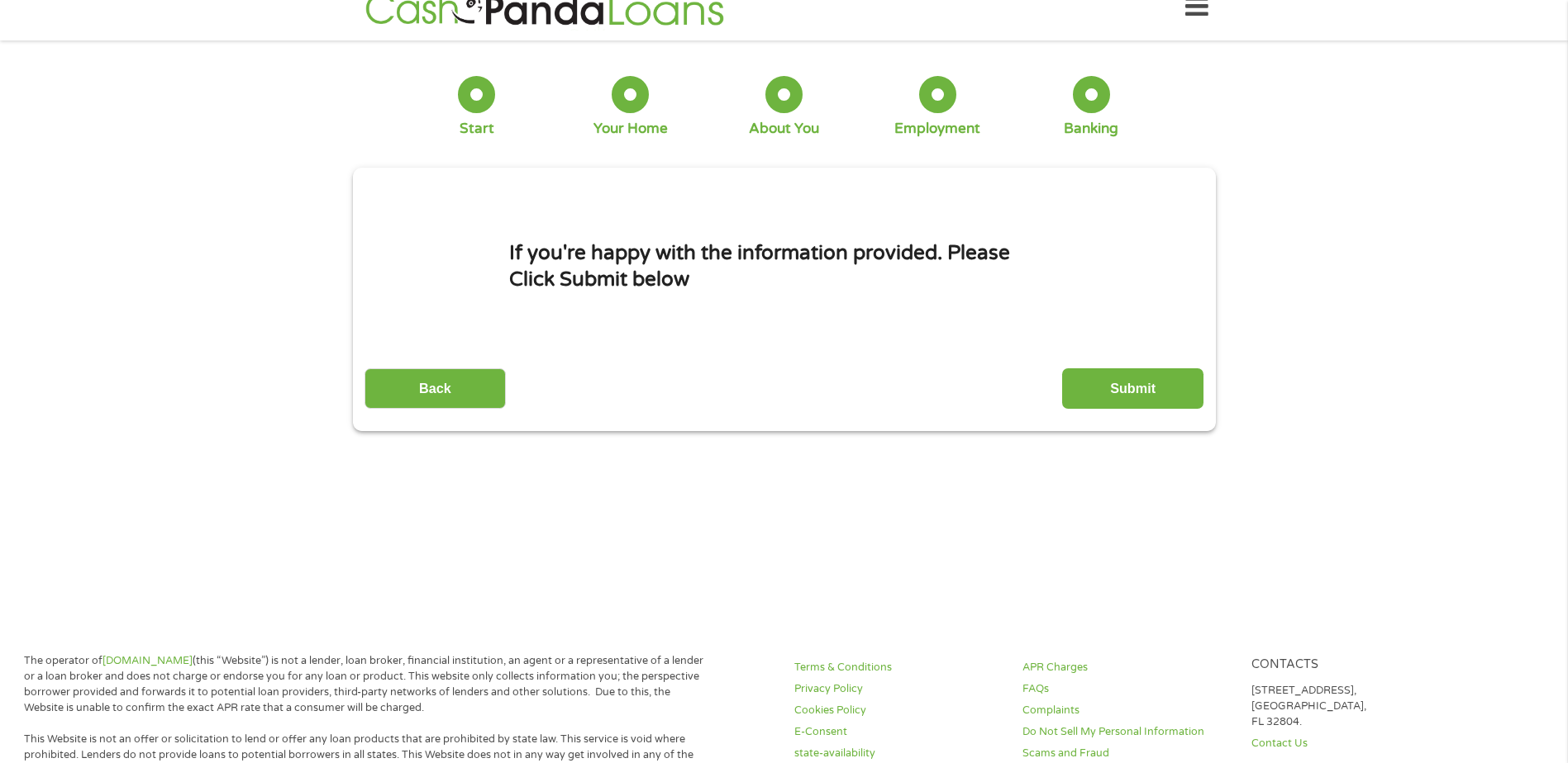
scroll to position [0, 0]
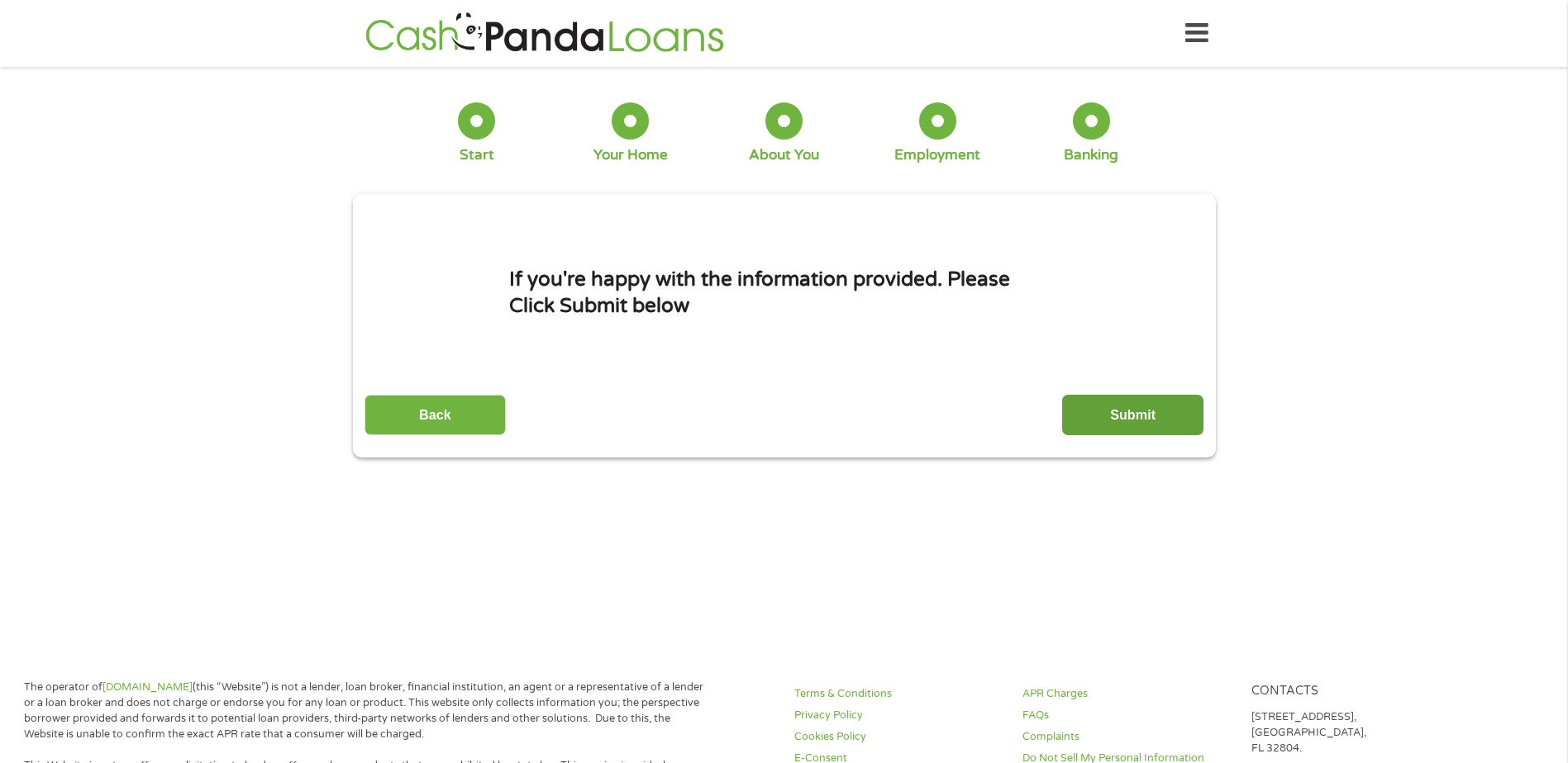
click at [1098, 407] on input "Submit" at bounding box center [1132, 415] width 141 height 40
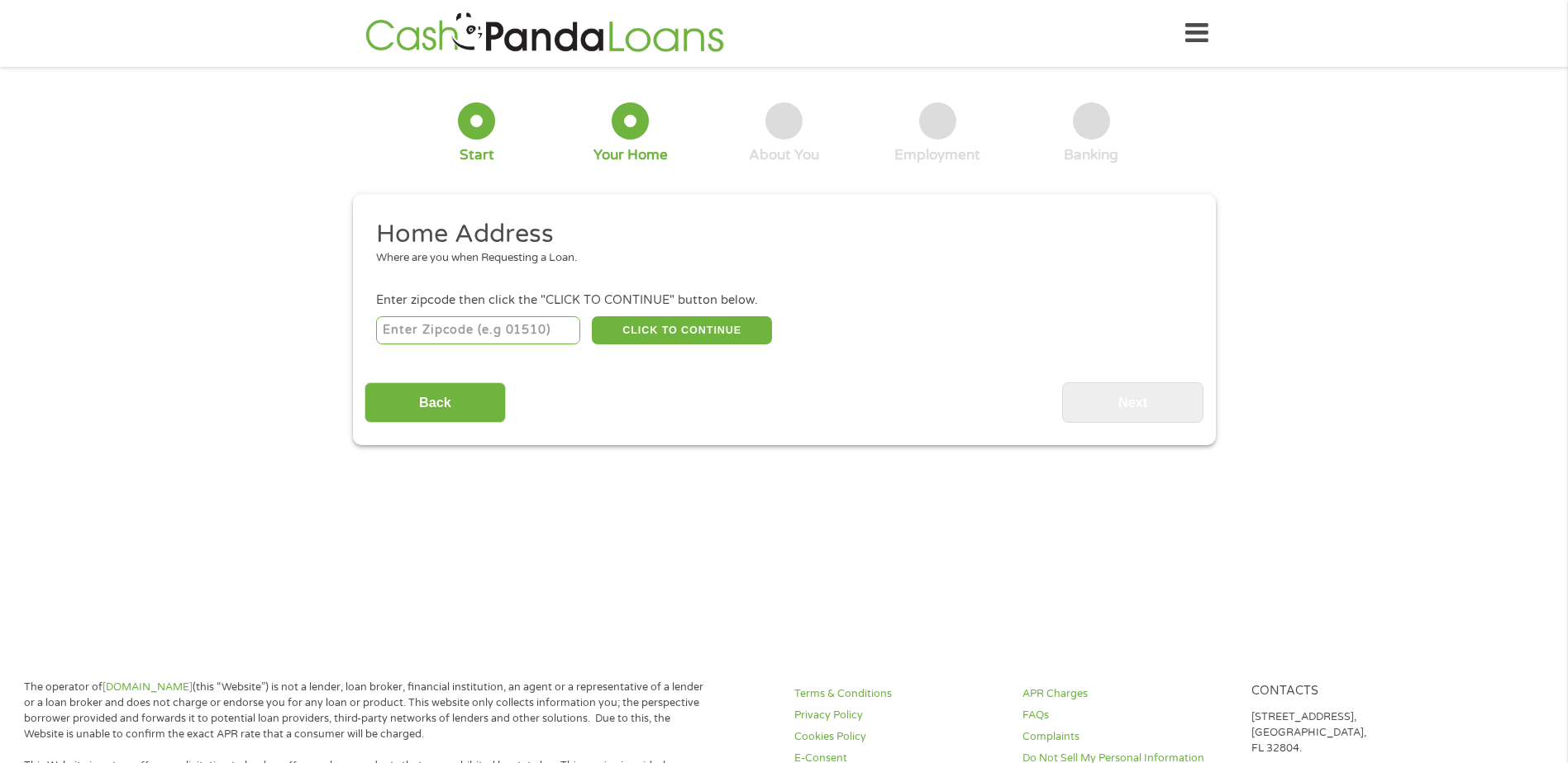
click at [476, 335] on input "number" at bounding box center [478, 330] width 204 height 28
